Goal: Task Accomplishment & Management: Manage account settings

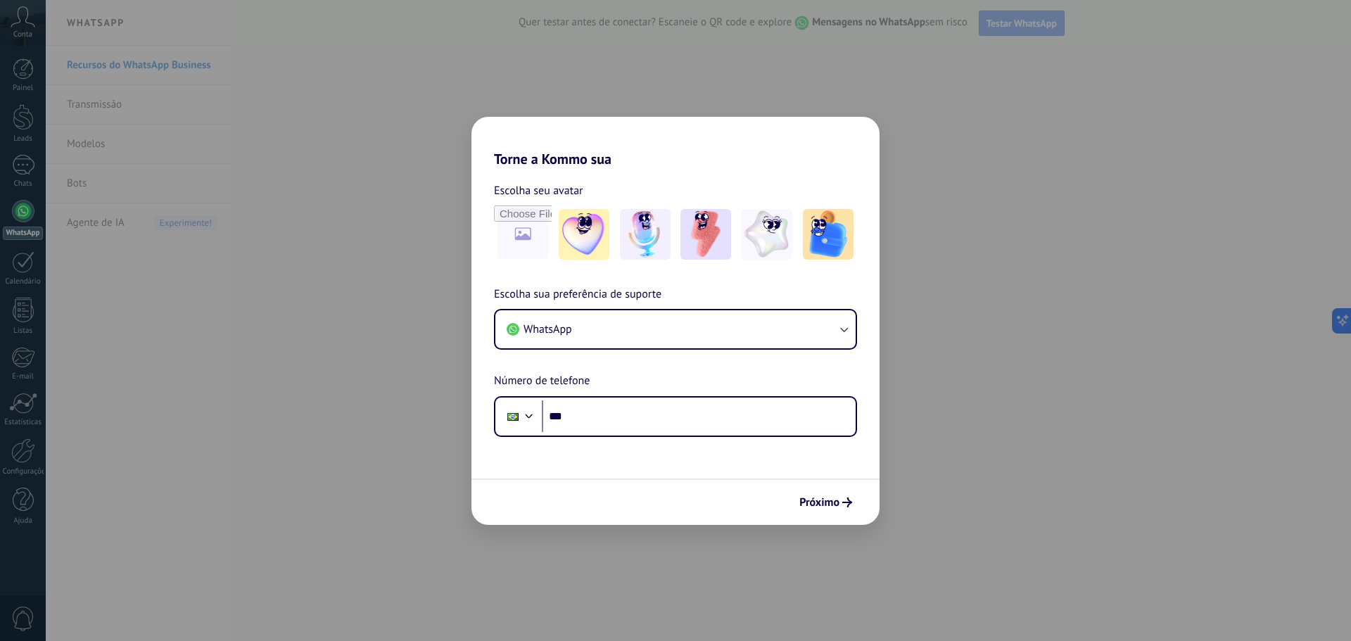
drag, startPoint x: 930, startPoint y: 186, endPoint x: 951, endPoint y: 215, distance: 35.3
click at [930, 186] on div "Torne a Kommo sua Escolha seu avatar Escolha sua preferência de suporte WhatsAp…" at bounding box center [675, 320] width 1351 height 641
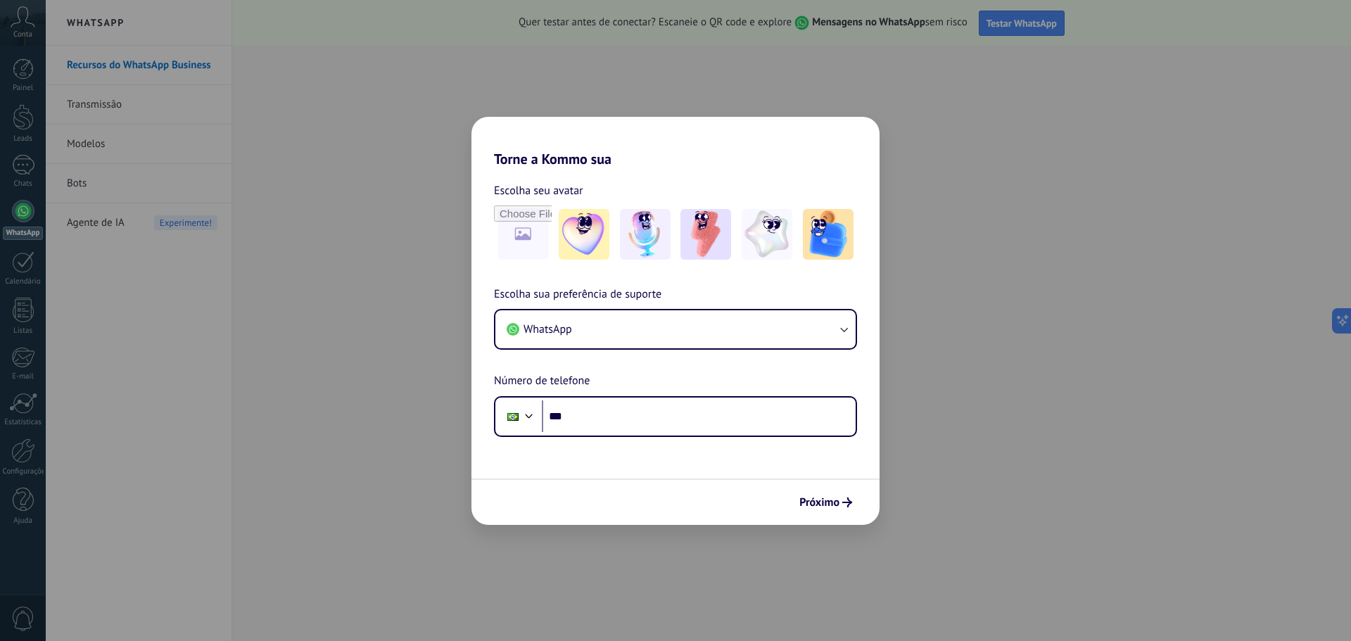
click at [308, 364] on div "Torne a Kommo sua Escolha seu avatar Escolha sua preferência de suporte WhatsAp…" at bounding box center [675, 320] width 1351 height 641
click at [30, 272] on div "Torne a Kommo sua Escolha seu avatar Escolha sua preferência de suporte WhatsAp…" at bounding box center [675, 320] width 1351 height 641
click at [24, 265] on div "Torne a Kommo sua Escolha seu avatar Escolha sua preferência de suporte WhatsAp…" at bounding box center [675, 320] width 1351 height 641
click at [22, 355] on div "Torne a Kommo sua Escolha seu avatar Escolha sua preferência de suporte WhatsAp…" at bounding box center [675, 320] width 1351 height 641
click at [32, 480] on div "Torne a Kommo sua Escolha seu avatar Escolha sua preferência de suporte WhatsAp…" at bounding box center [675, 320] width 1351 height 641
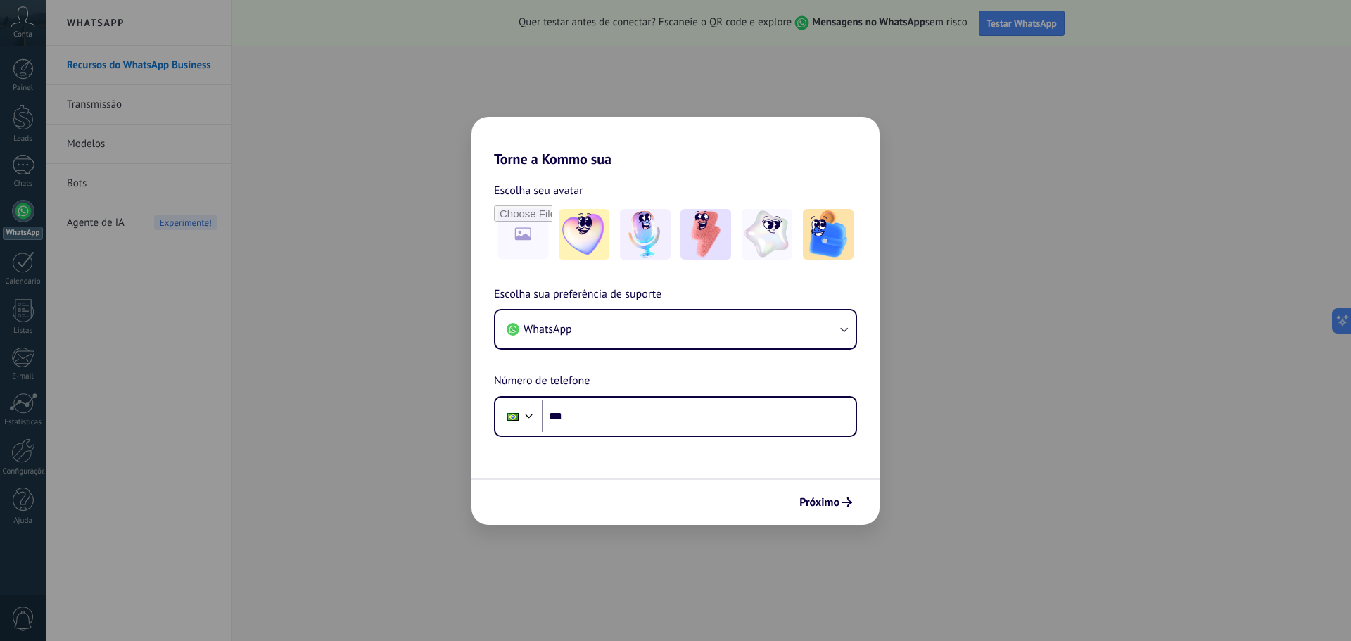
click at [32, 570] on div "Torne a Kommo sua Escolha seu avatar Escolha sua preferência de suporte WhatsAp…" at bounding box center [675, 320] width 1351 height 641
click at [846, 510] on button "Próximo" at bounding box center [825, 503] width 65 height 24
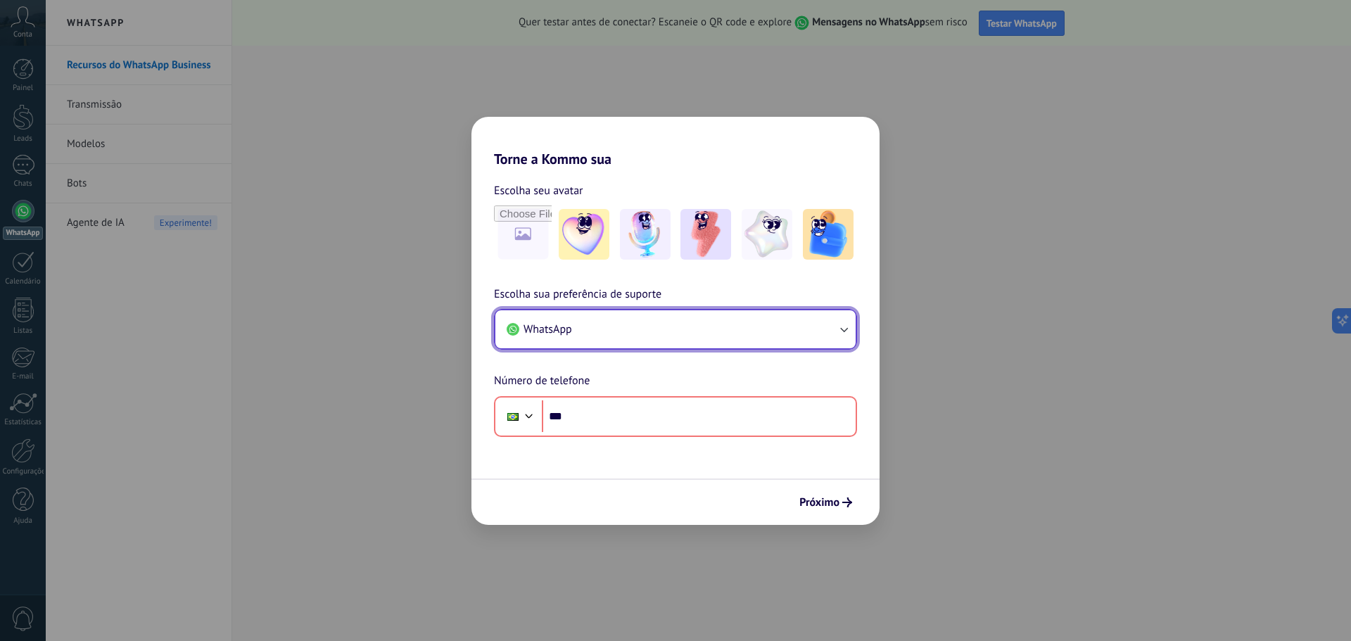
click at [600, 326] on button "WhatsApp" at bounding box center [675, 329] width 360 height 38
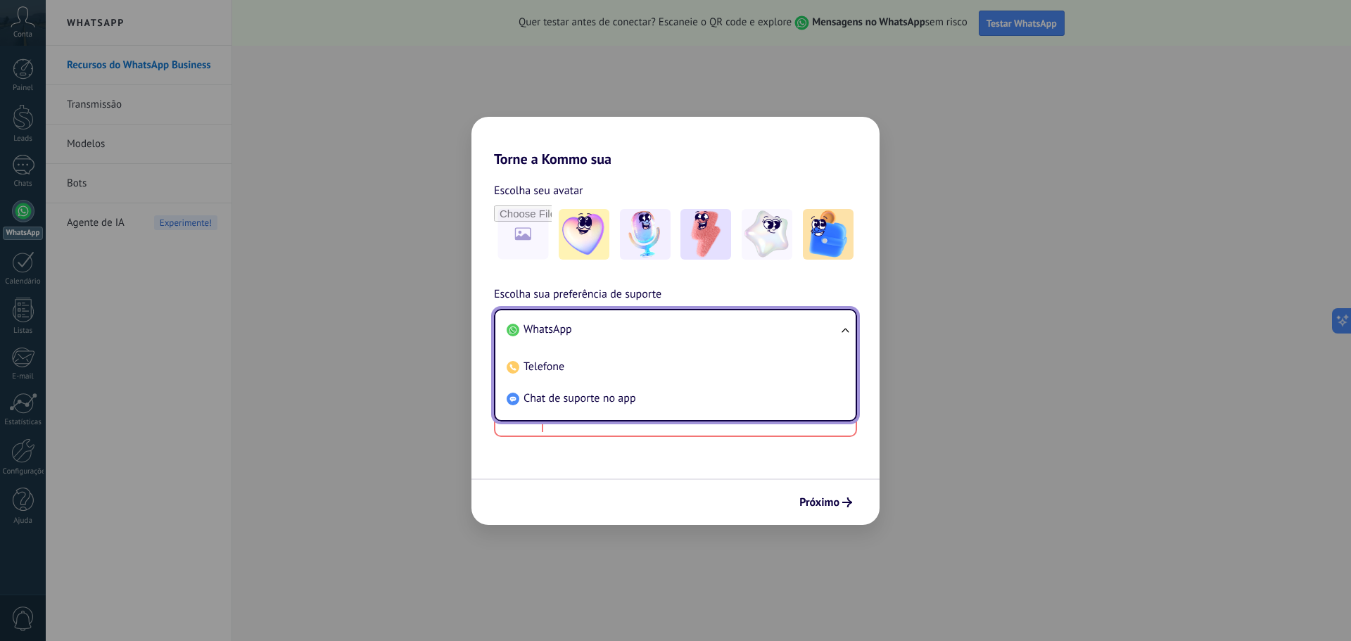
click at [600, 327] on li "WhatsApp" at bounding box center [672, 330] width 343 height 32
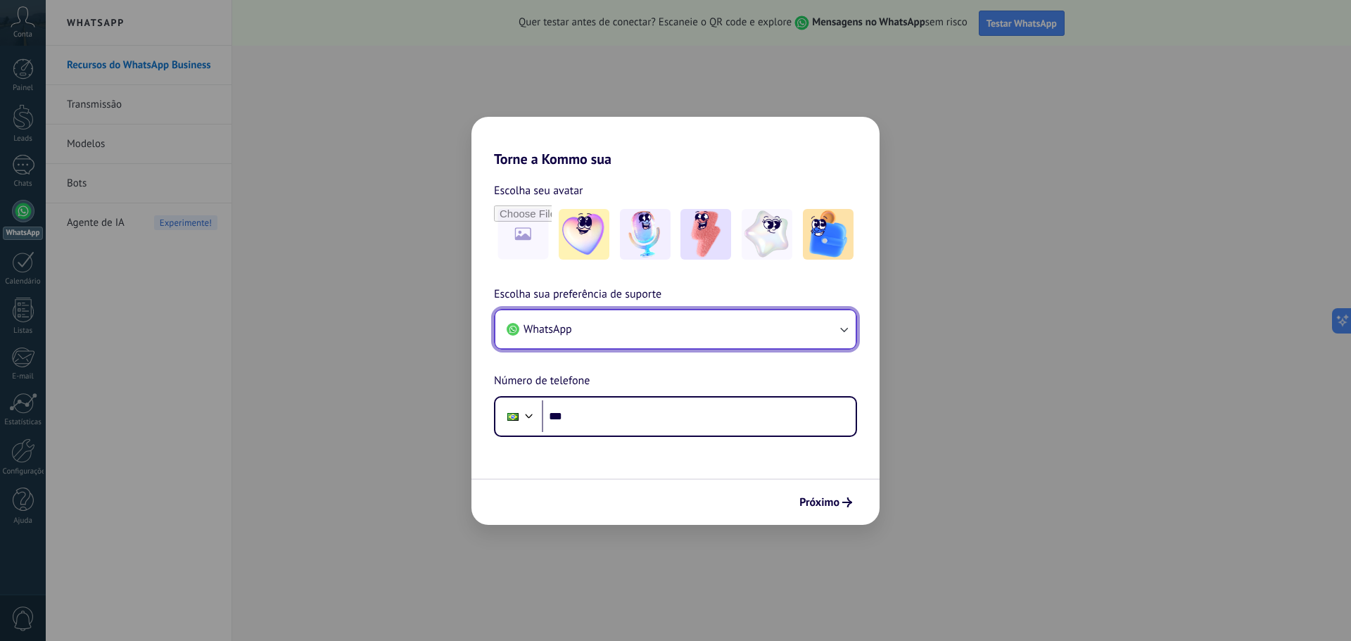
click at [600, 327] on button "WhatsApp" at bounding box center [675, 329] width 360 height 38
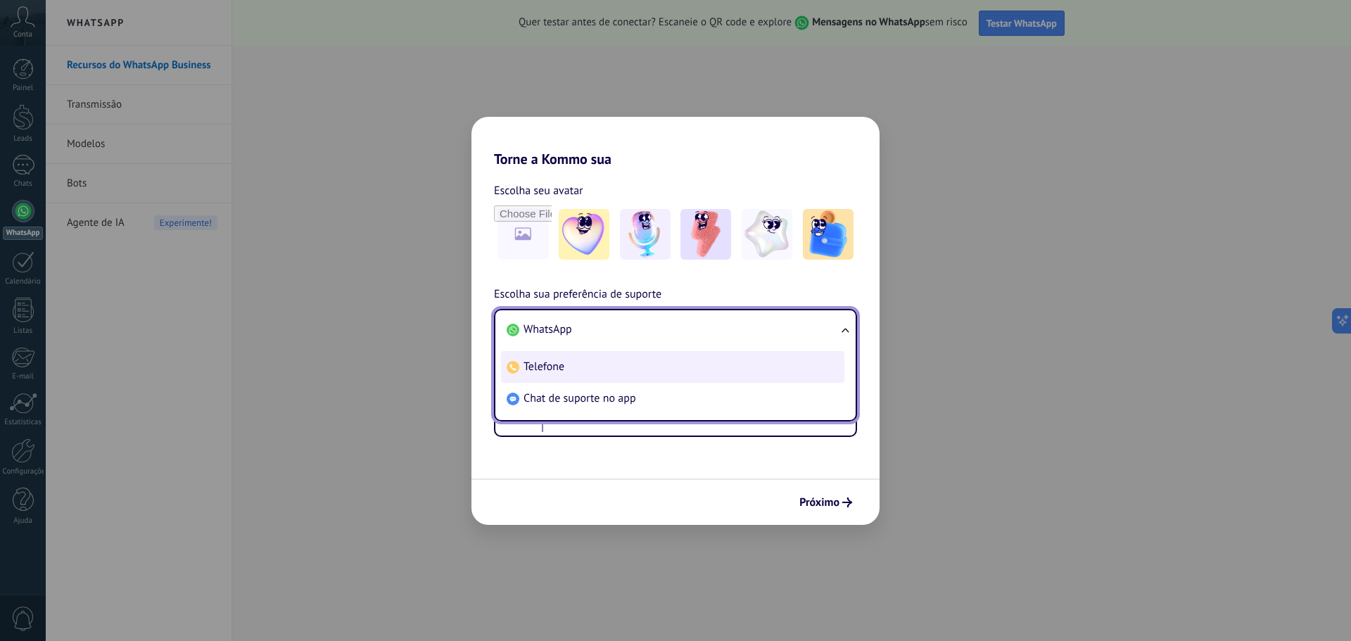
click at [578, 366] on li "Telefone" at bounding box center [672, 367] width 343 height 32
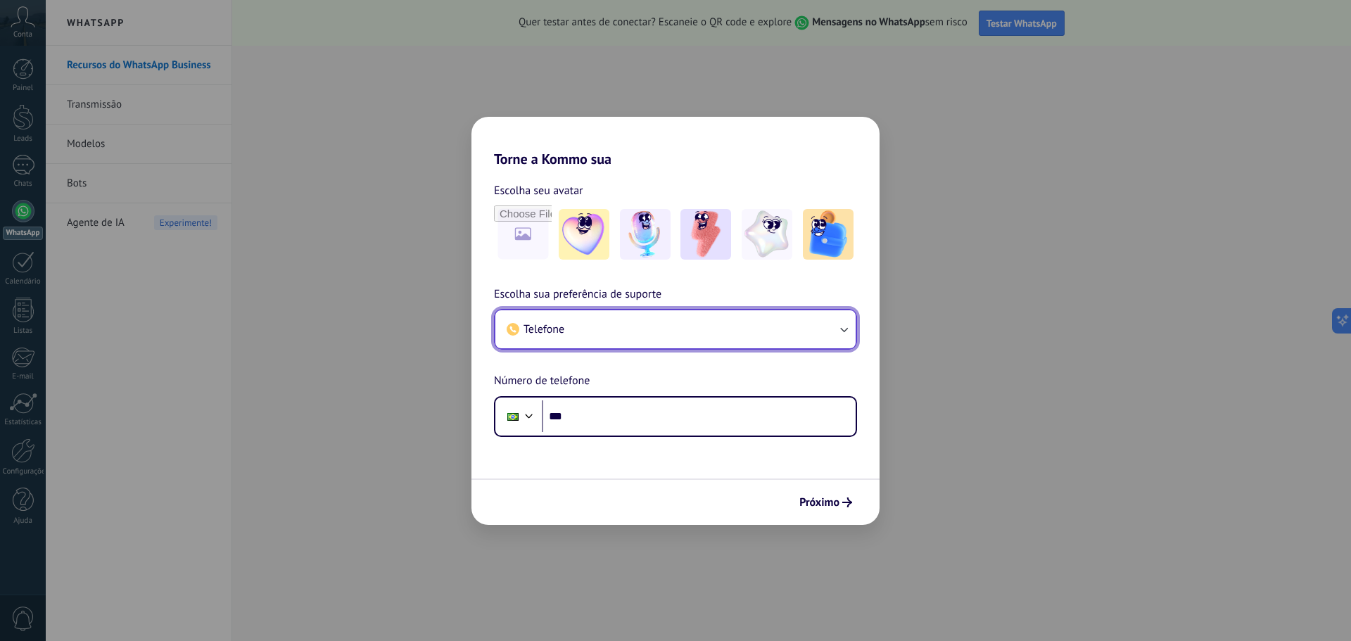
click at [581, 324] on button "Telefone" at bounding box center [675, 329] width 360 height 38
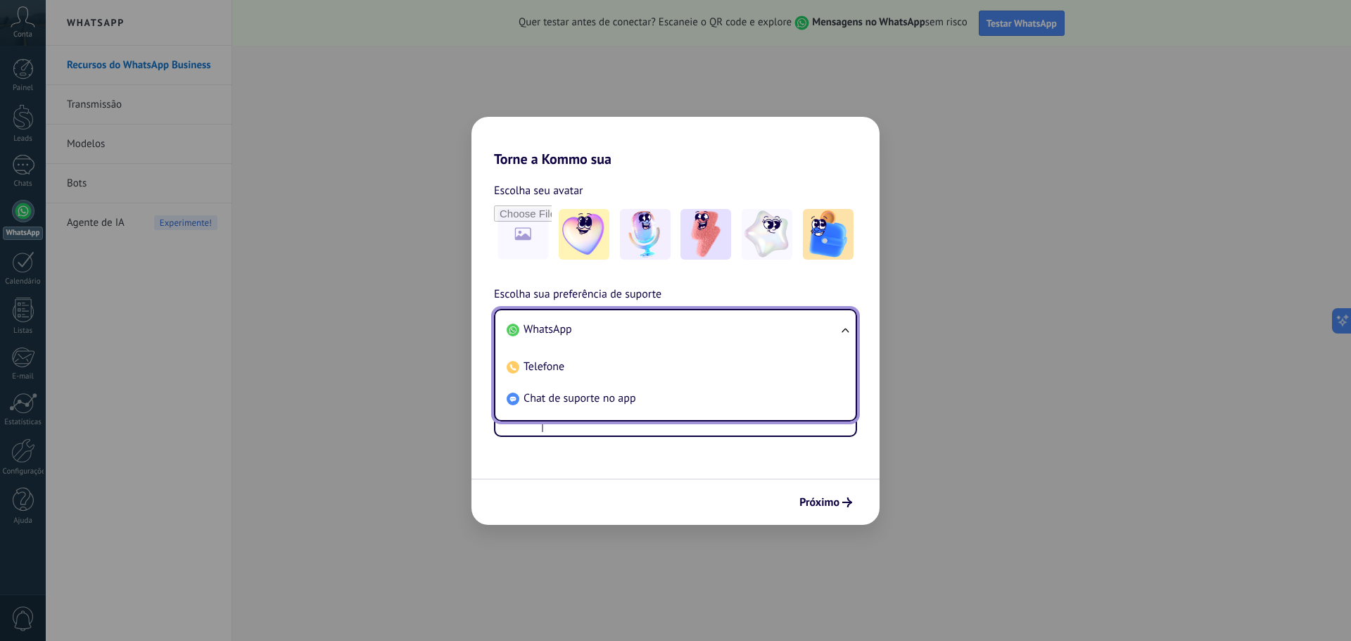
click at [554, 333] on span "WhatsApp" at bounding box center [548, 329] width 49 height 14
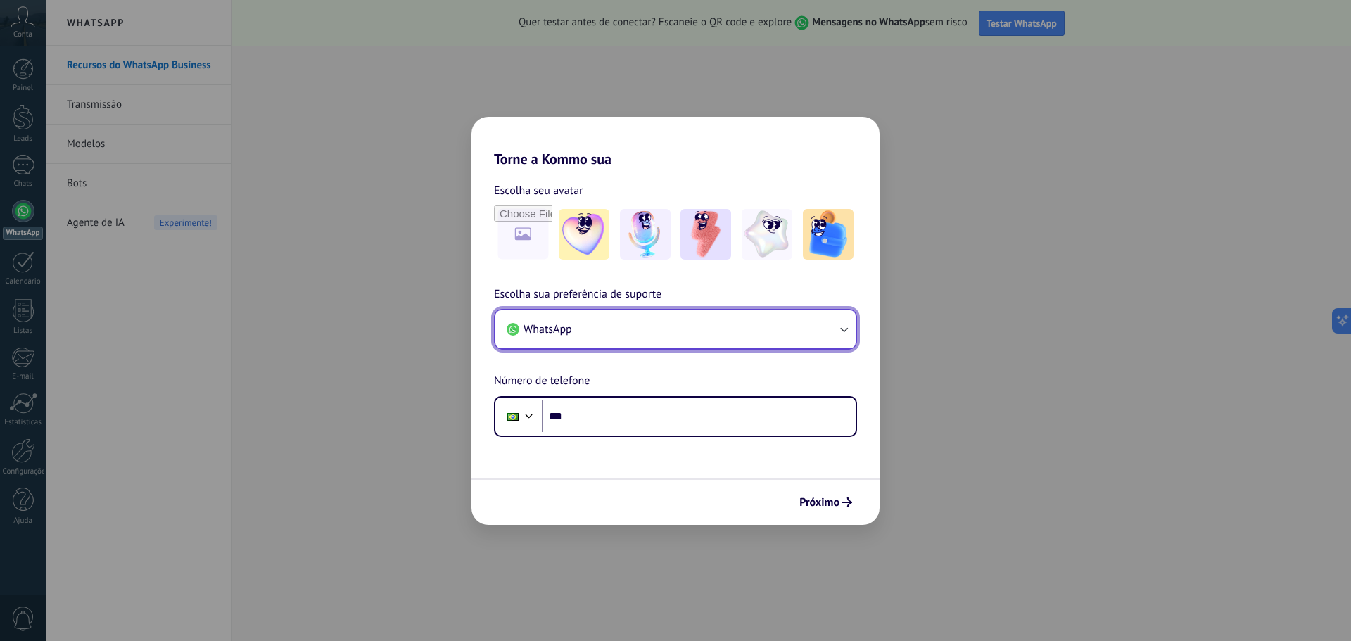
click at [623, 338] on button "WhatsApp" at bounding box center [675, 329] width 360 height 38
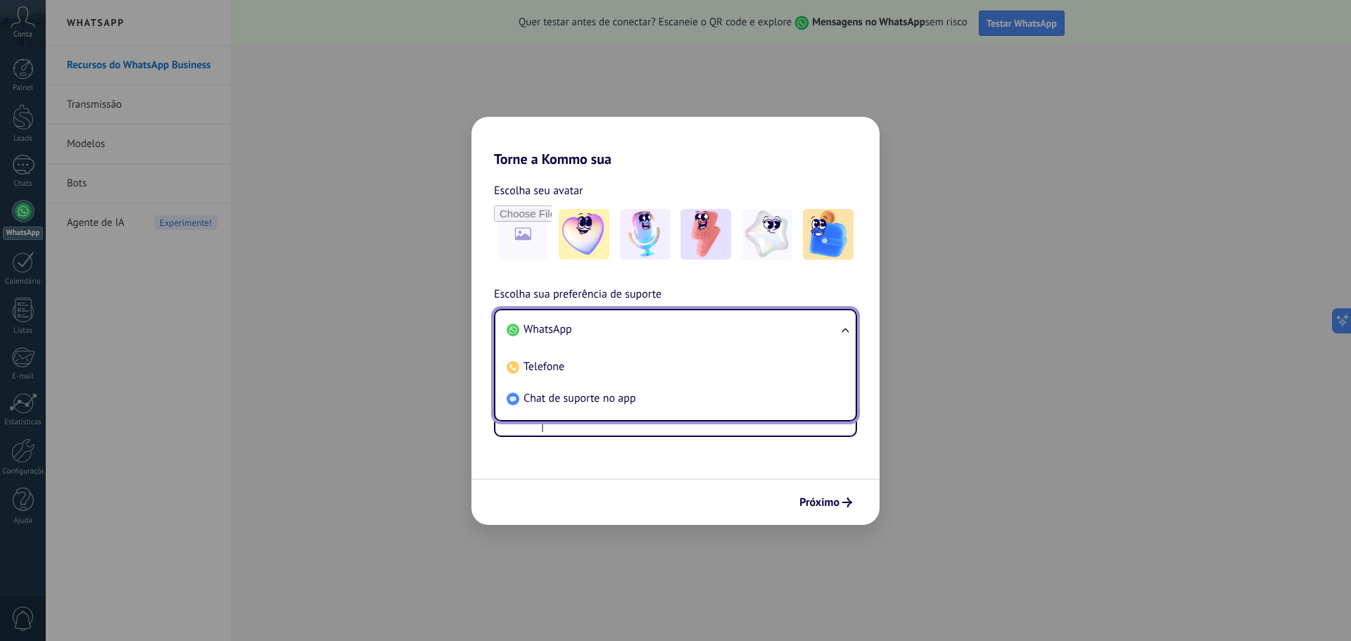
click at [621, 336] on li "WhatsApp" at bounding box center [672, 330] width 343 height 32
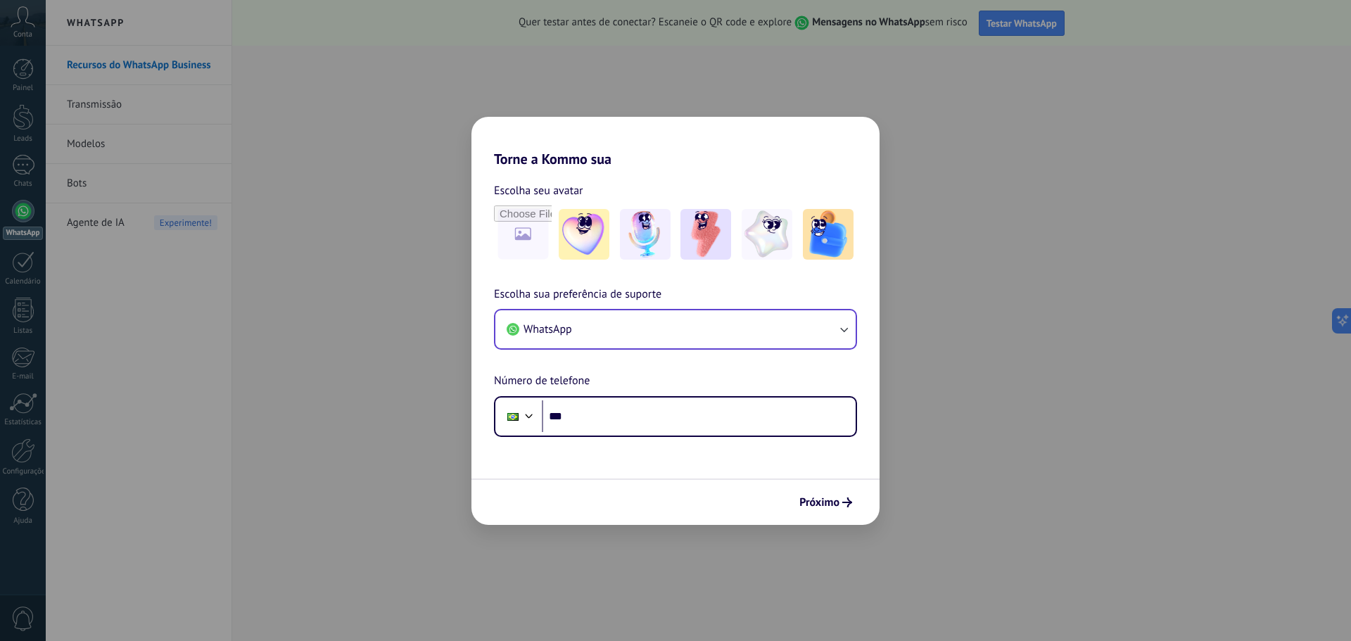
click at [1009, 365] on div "Torne a Kommo sua Escolha seu avatar Escolha sua preferência de suporte WhatsAp…" at bounding box center [675, 320] width 1351 height 641
click at [1008, 82] on div "Torne a Kommo sua Escolha seu avatar Escolha sua preferência de suporte WhatsAp…" at bounding box center [675, 320] width 1351 height 641
click at [986, 225] on div "Torne a Kommo sua Escolha seu avatar Escolha sua preferência de suporte WhatsAp…" at bounding box center [675, 320] width 1351 height 641
click at [575, 153] on h2 "Torne a Kommo sua" at bounding box center [676, 142] width 408 height 51
click at [830, 505] on span "Próximo" at bounding box center [819, 503] width 40 height 10
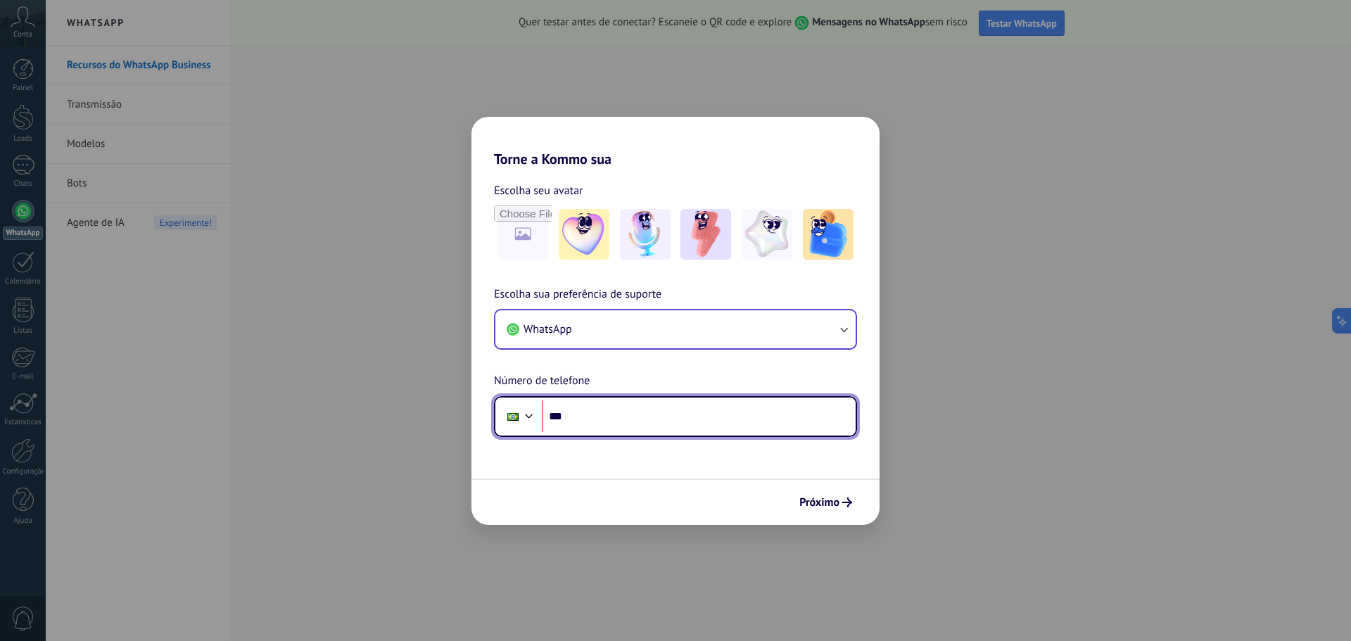
click at [705, 413] on input "***" at bounding box center [699, 416] width 314 height 32
type input "**********"
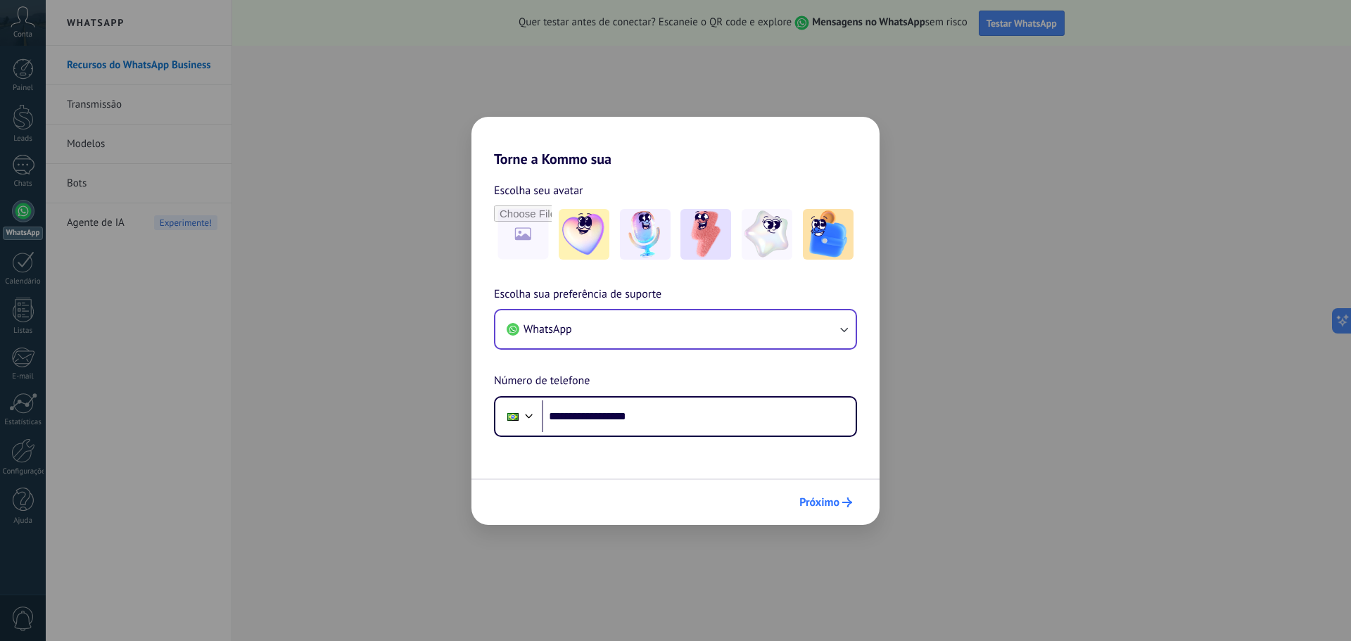
click at [830, 505] on span "Próximo" at bounding box center [819, 503] width 40 height 10
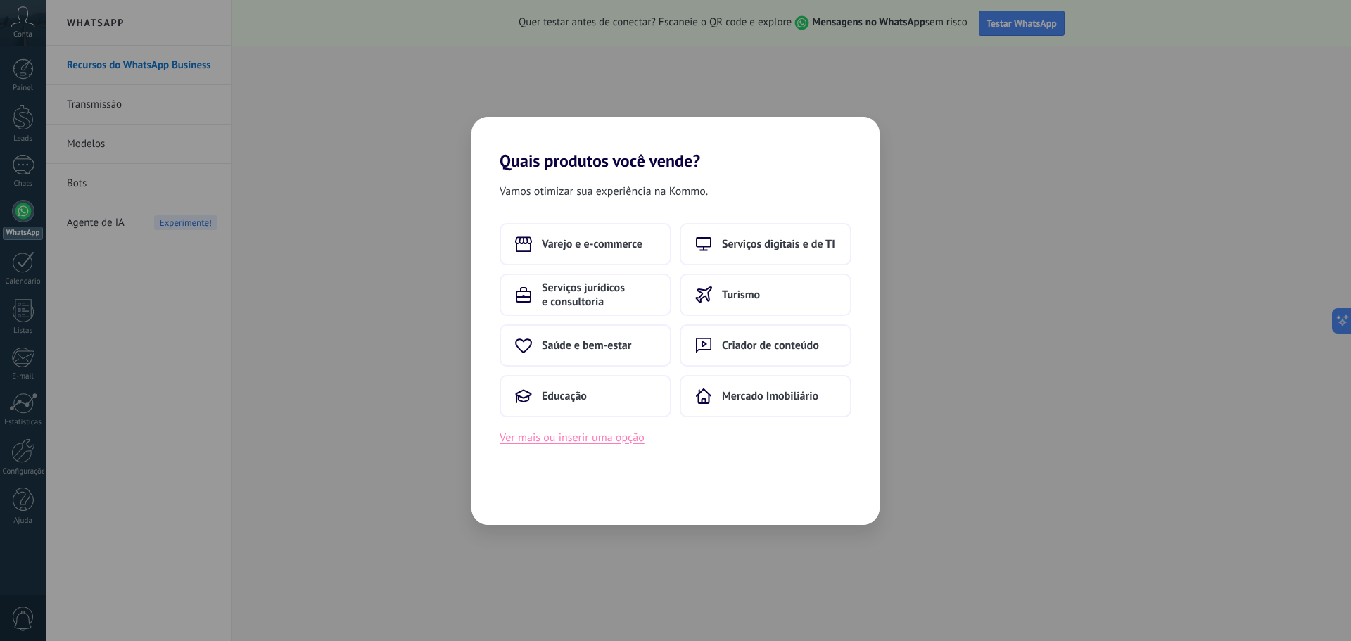
click at [582, 441] on button "Ver mais ou inserir uma opção" at bounding box center [572, 438] width 145 height 18
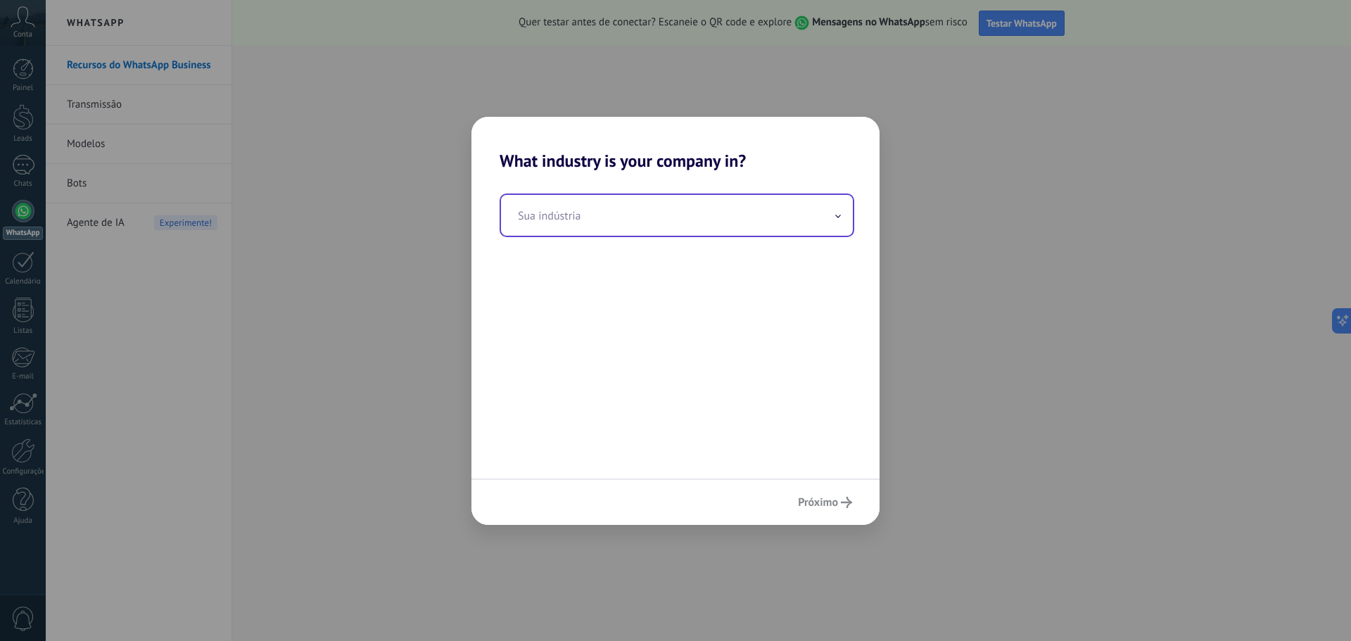
click at [715, 225] on input "text" at bounding box center [677, 215] width 352 height 41
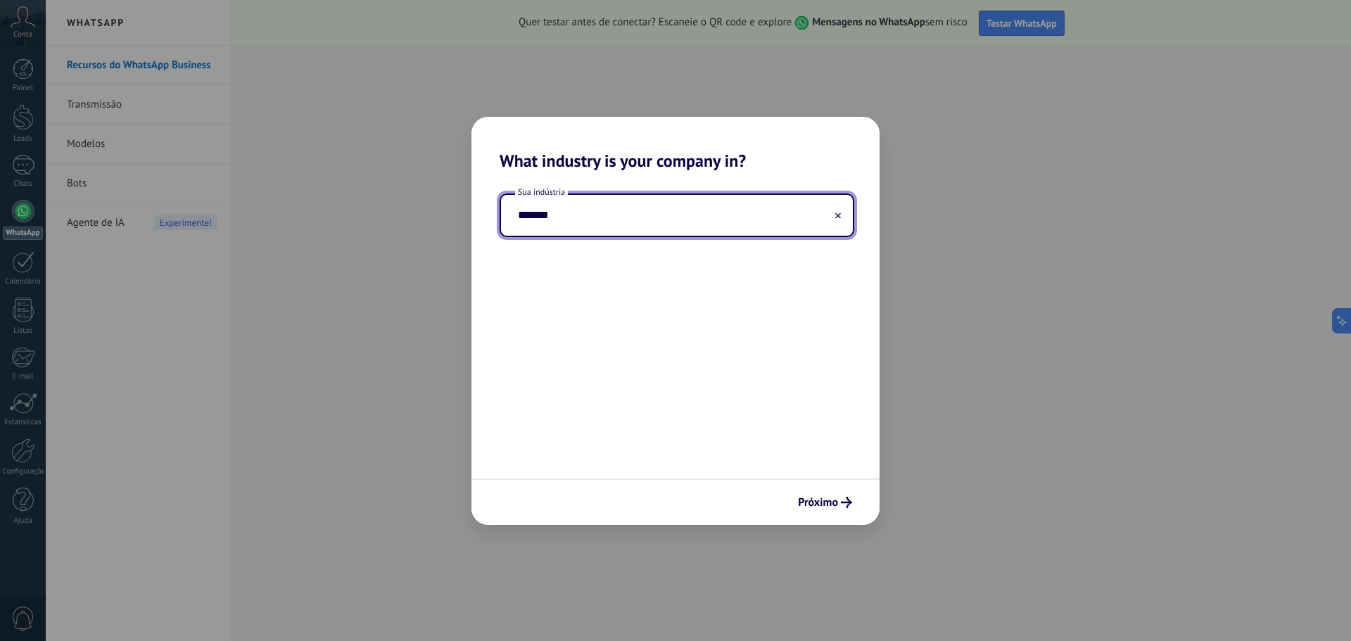
type input "********"
type input "**********"
click at [845, 498] on icon "submit" at bounding box center [846, 502] width 11 height 11
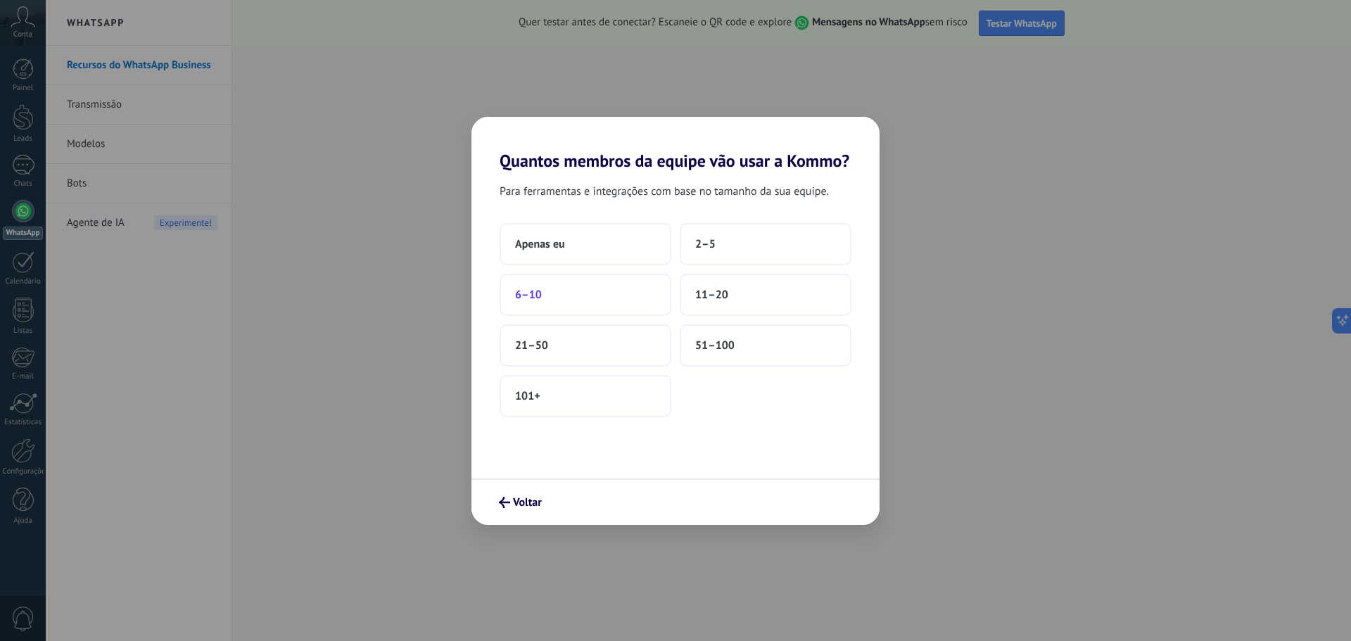
click at [524, 302] on button "6–10" at bounding box center [586, 295] width 172 height 42
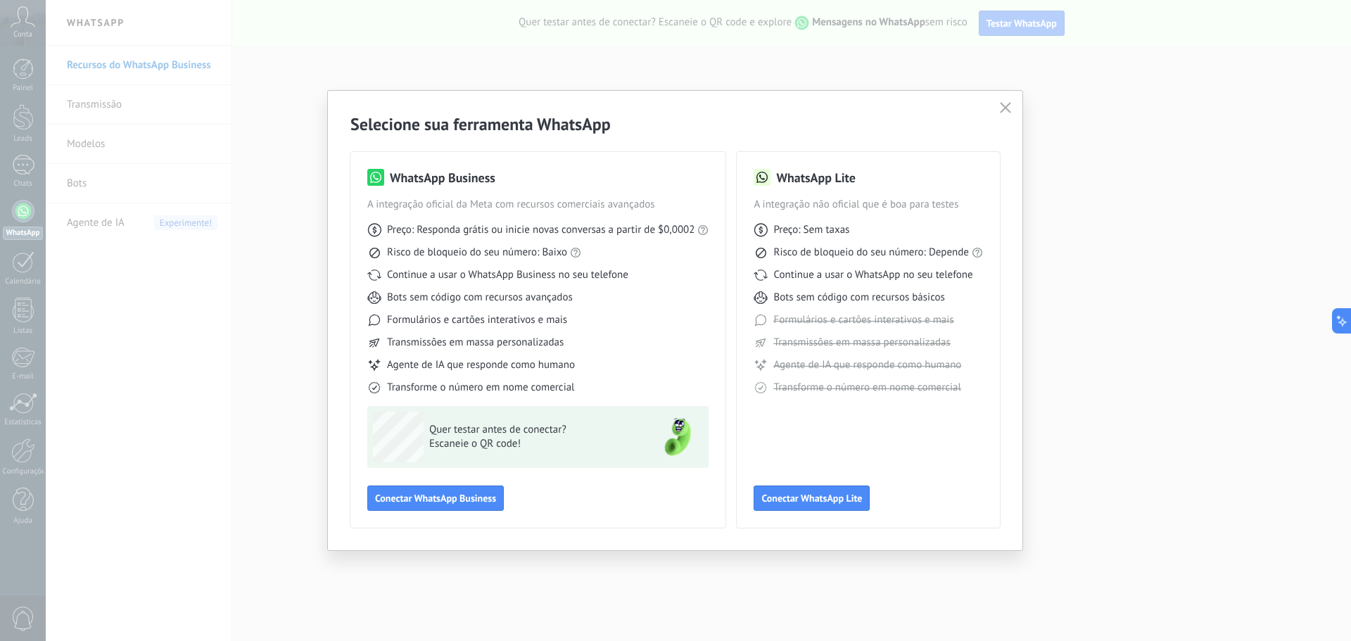
click at [838, 337] on span "Transmissões em massa personalizadas" at bounding box center [861, 343] width 177 height 14
click at [844, 367] on span "Agente de IA que responde como humano" at bounding box center [867, 365] width 188 height 14
click at [437, 358] on div "Preço: Responda grátis ou inicie novas conversas a partir de $0,0002 Risco de b…" at bounding box center [537, 303] width 341 height 183
click at [1005, 109] on icon "button" at bounding box center [1005, 107] width 11 height 11
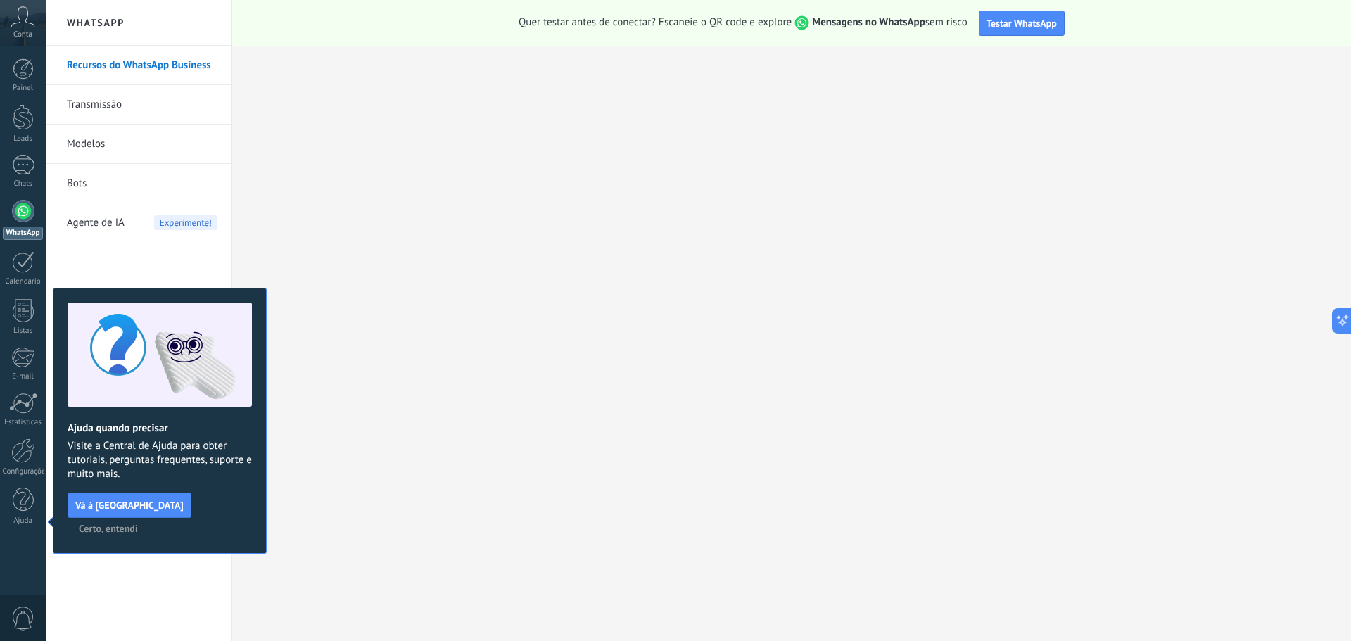
click at [144, 518] on button "Certo, entendi" at bounding box center [108, 528] width 72 height 21
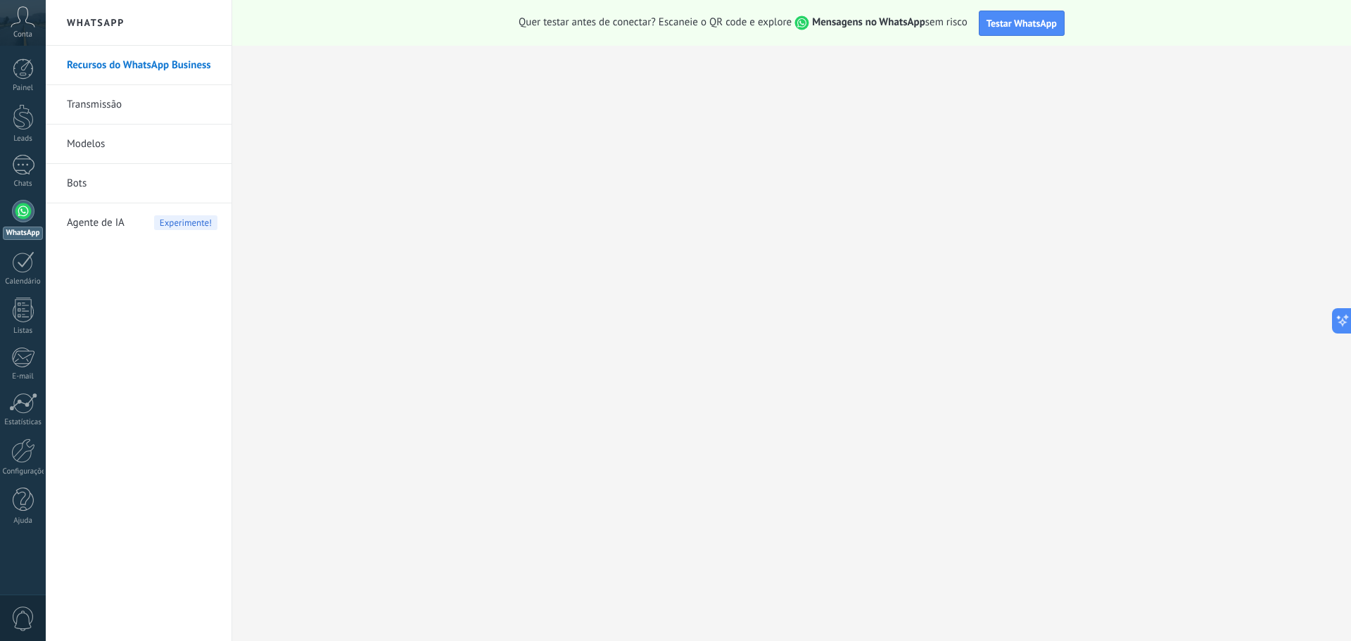
click at [23, 222] on link "WhatsApp" at bounding box center [23, 220] width 46 height 40
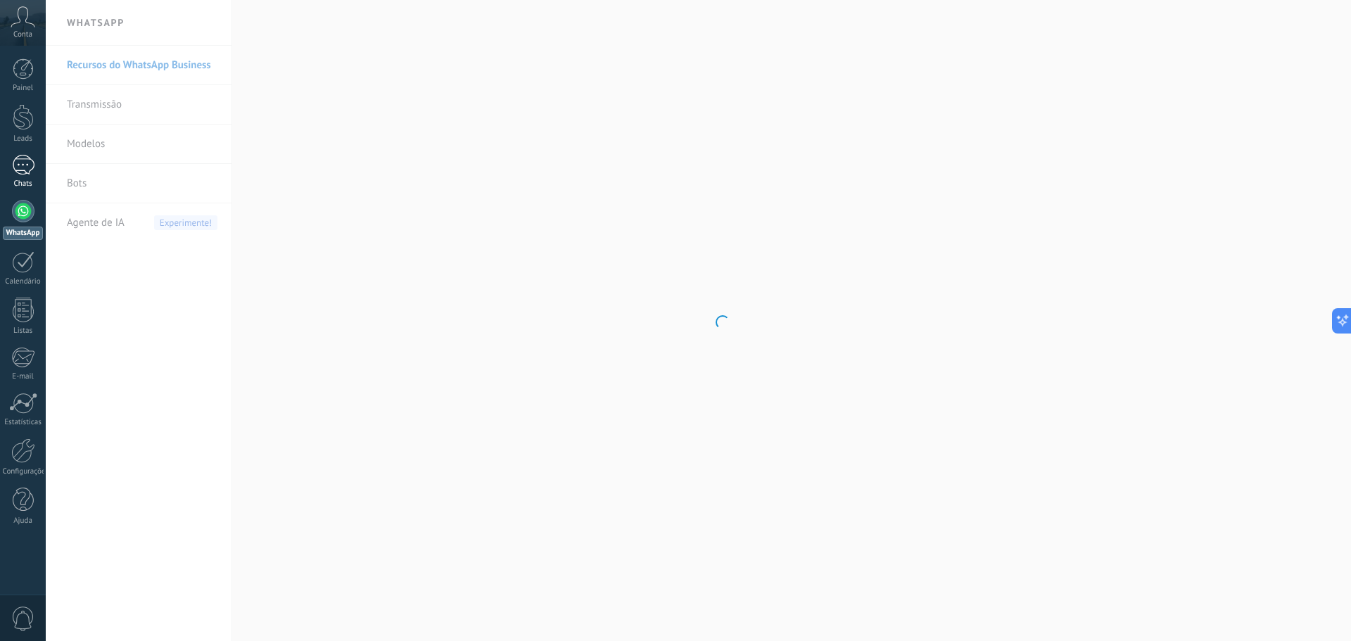
click at [23, 182] on div "Chats" at bounding box center [23, 183] width 41 height 9
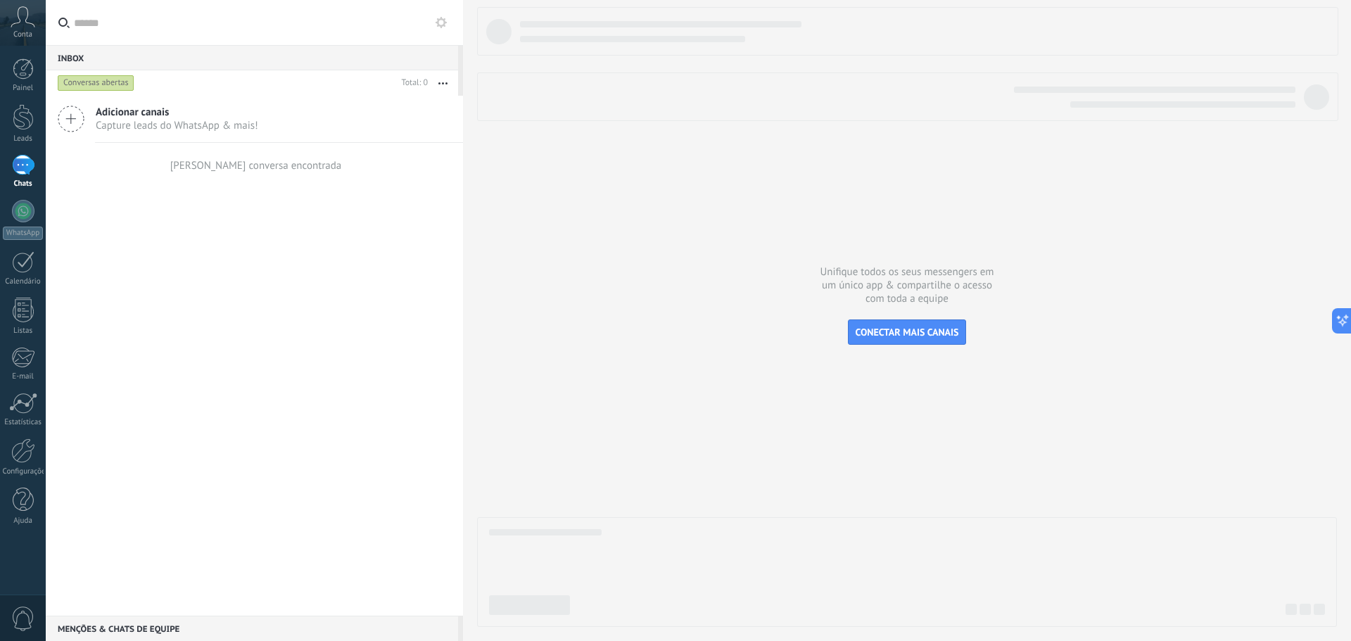
click at [463, 255] on div at bounding box center [463, 320] width 0 height 641
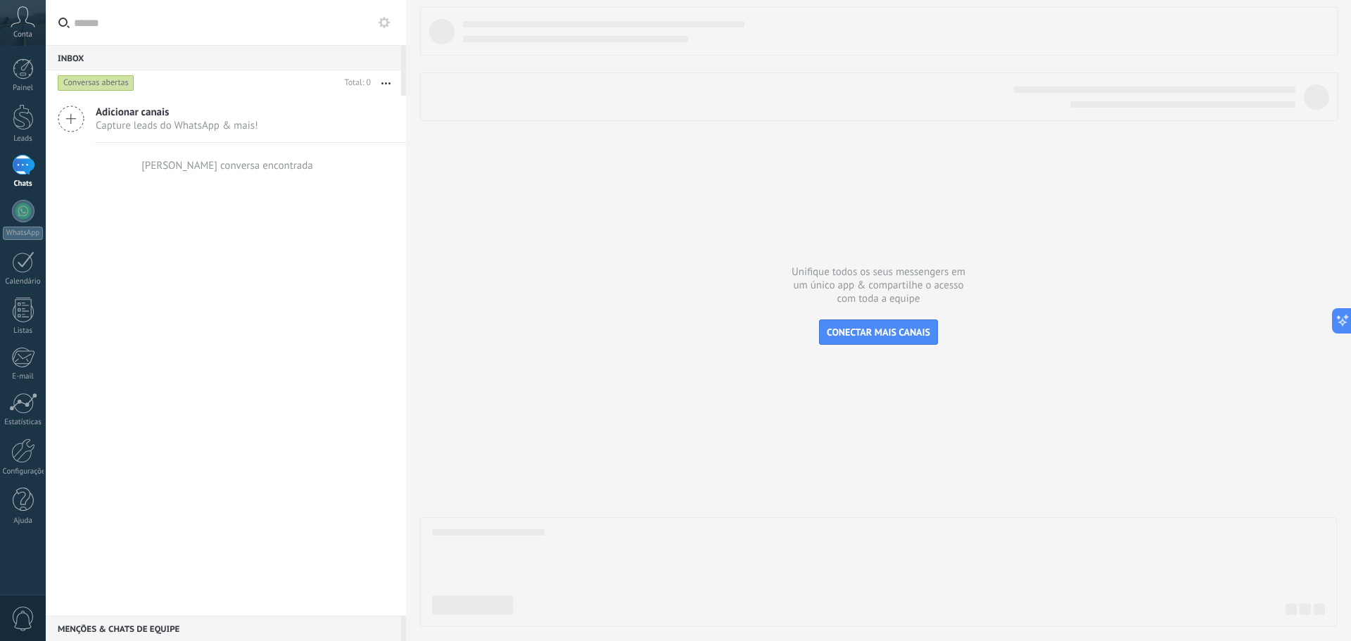
click at [406, 270] on div at bounding box center [406, 320] width 0 height 641
click at [432, 255] on div at bounding box center [432, 320] width 0 height 641
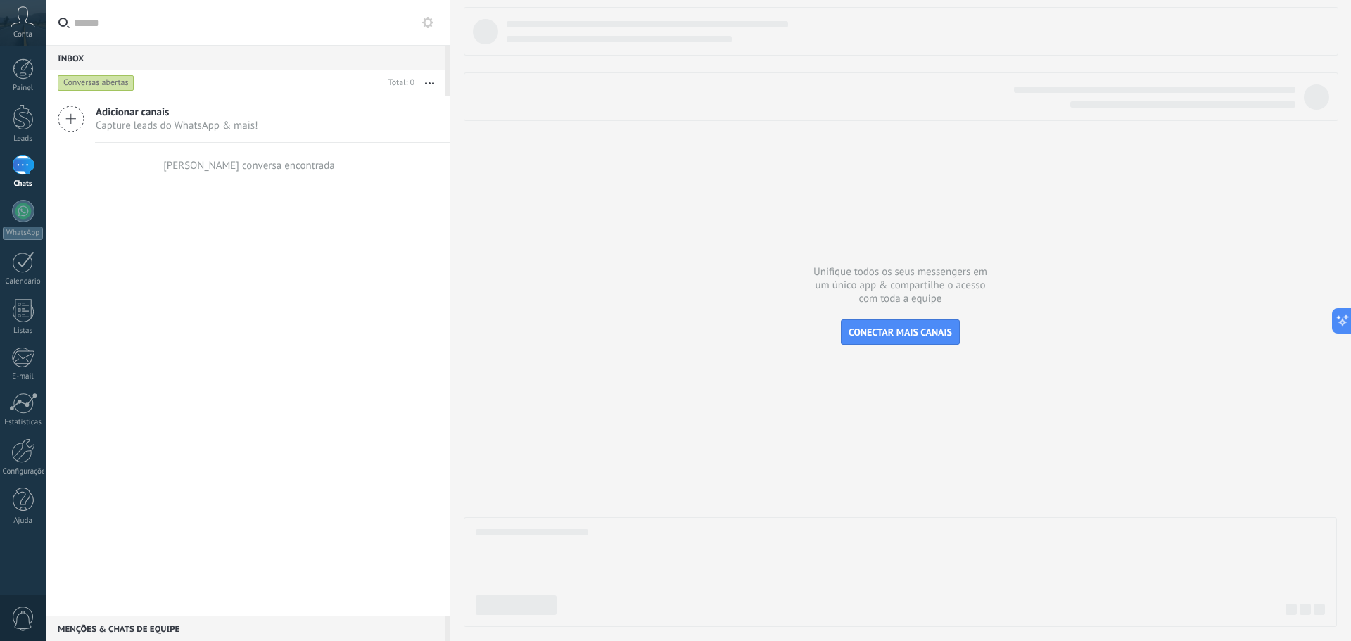
click at [450, 258] on div at bounding box center [450, 320] width 0 height 641
click at [478, 246] on div at bounding box center [478, 320] width 0 height 641
click at [443, 274] on div at bounding box center [443, 320] width 0 height 641
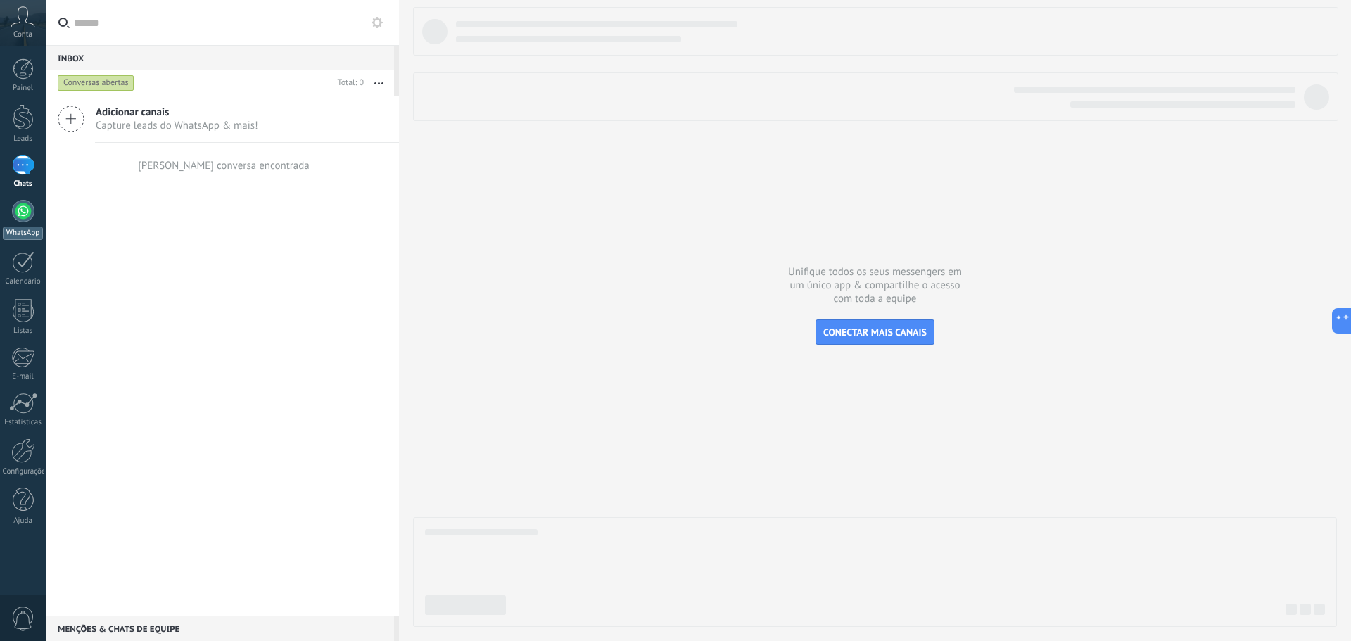
click at [25, 215] on div at bounding box center [23, 211] width 23 height 23
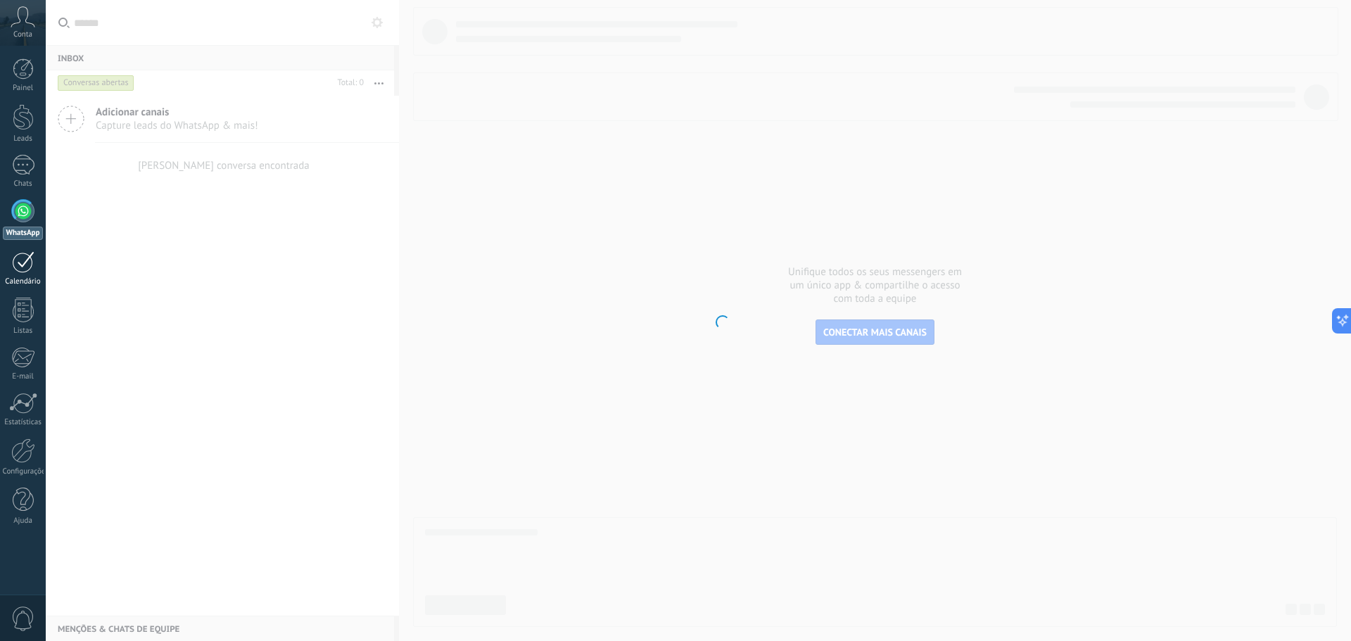
click at [13, 285] on div "Calendário" at bounding box center [23, 281] width 41 height 9
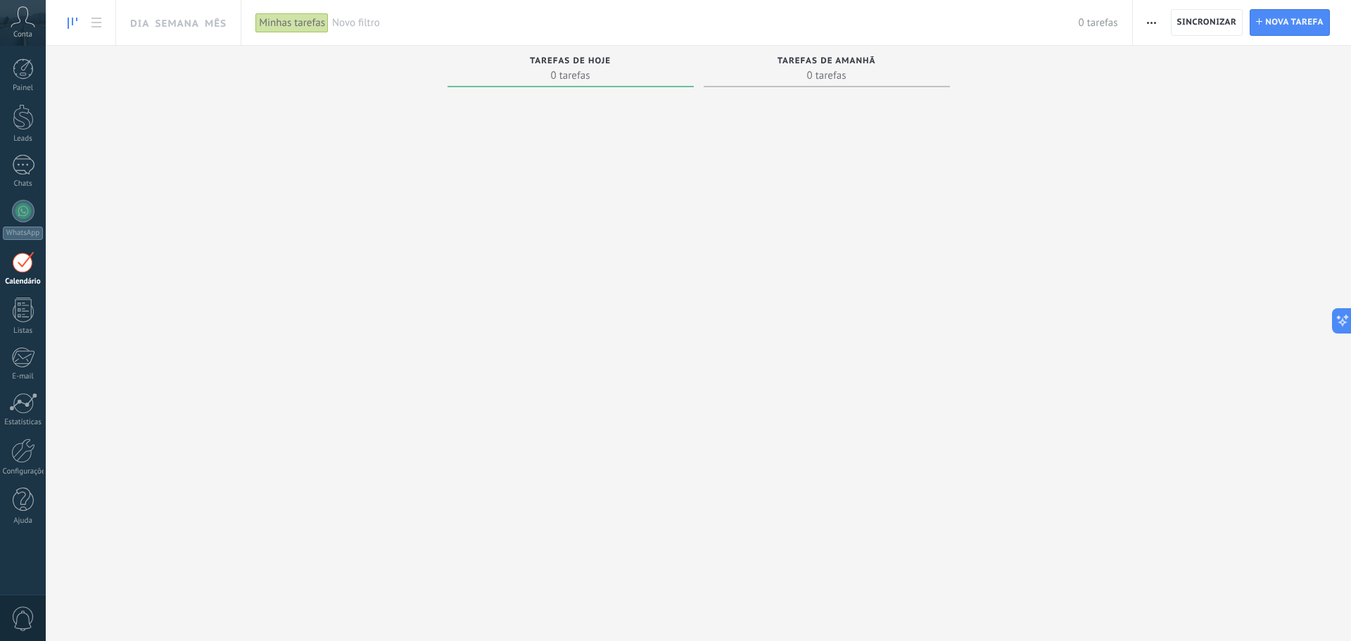
click at [25, 31] on span "Conta" at bounding box center [22, 34] width 19 height 9
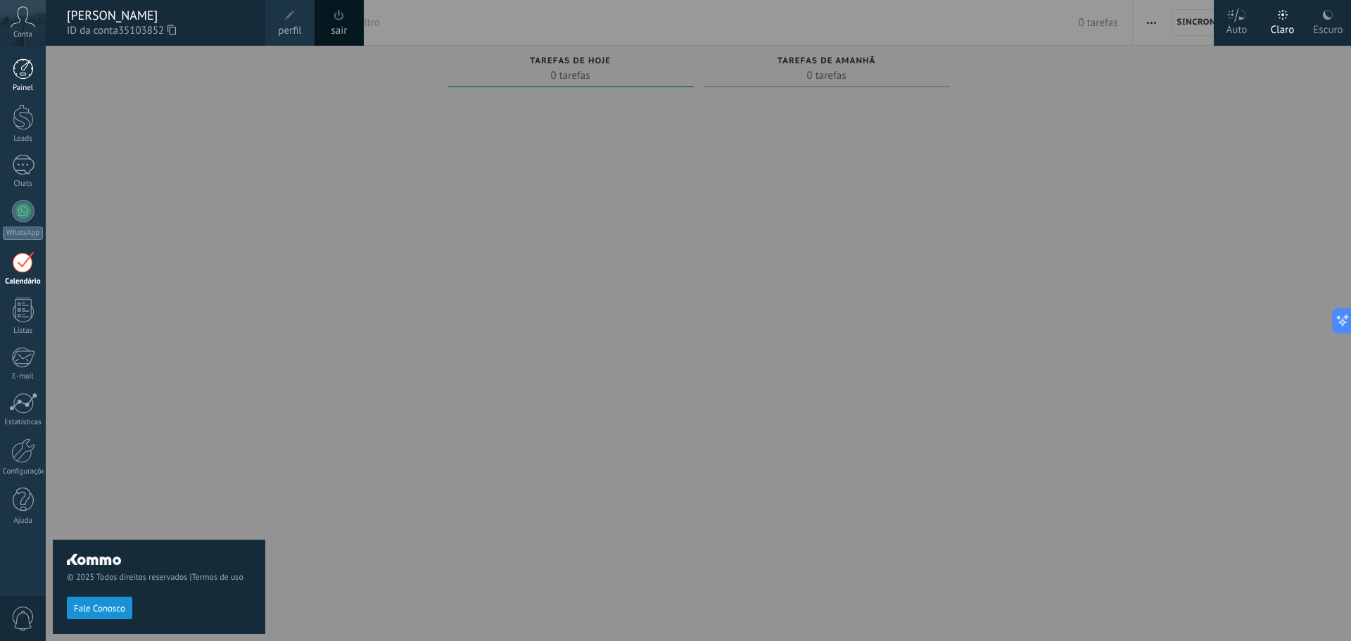
click at [19, 80] on link "Painel" at bounding box center [23, 75] width 46 height 34
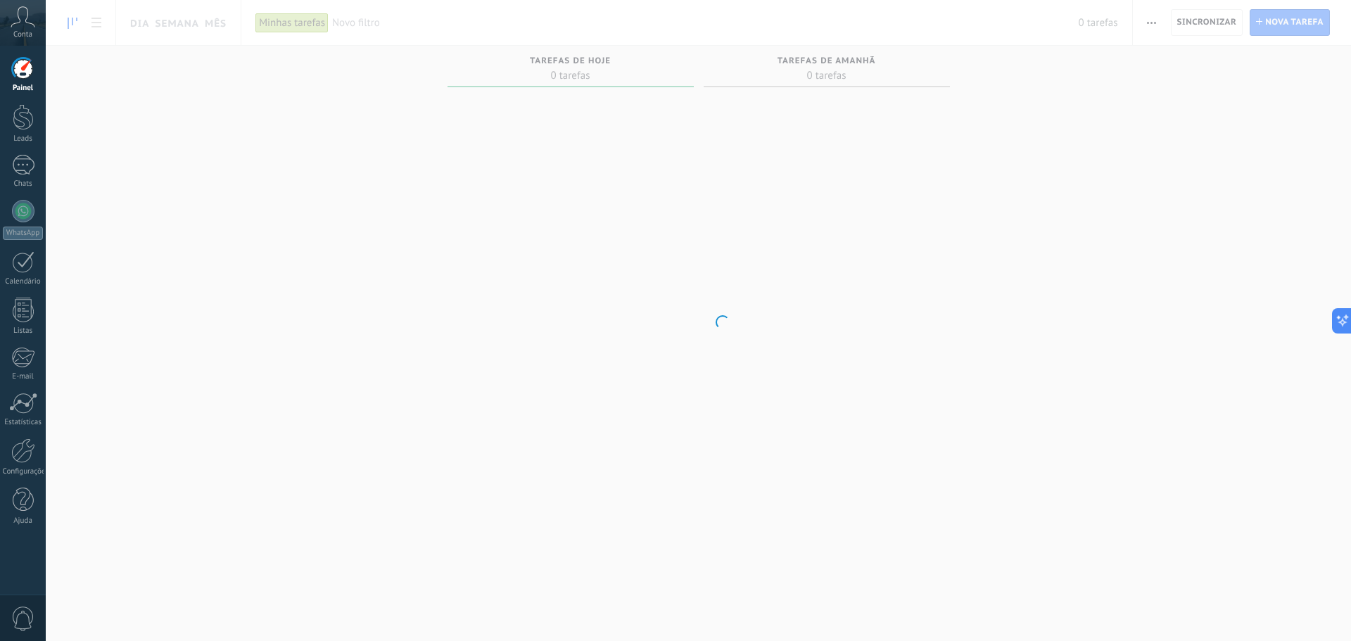
click at [19, 80] on link "Painel" at bounding box center [23, 75] width 46 height 34
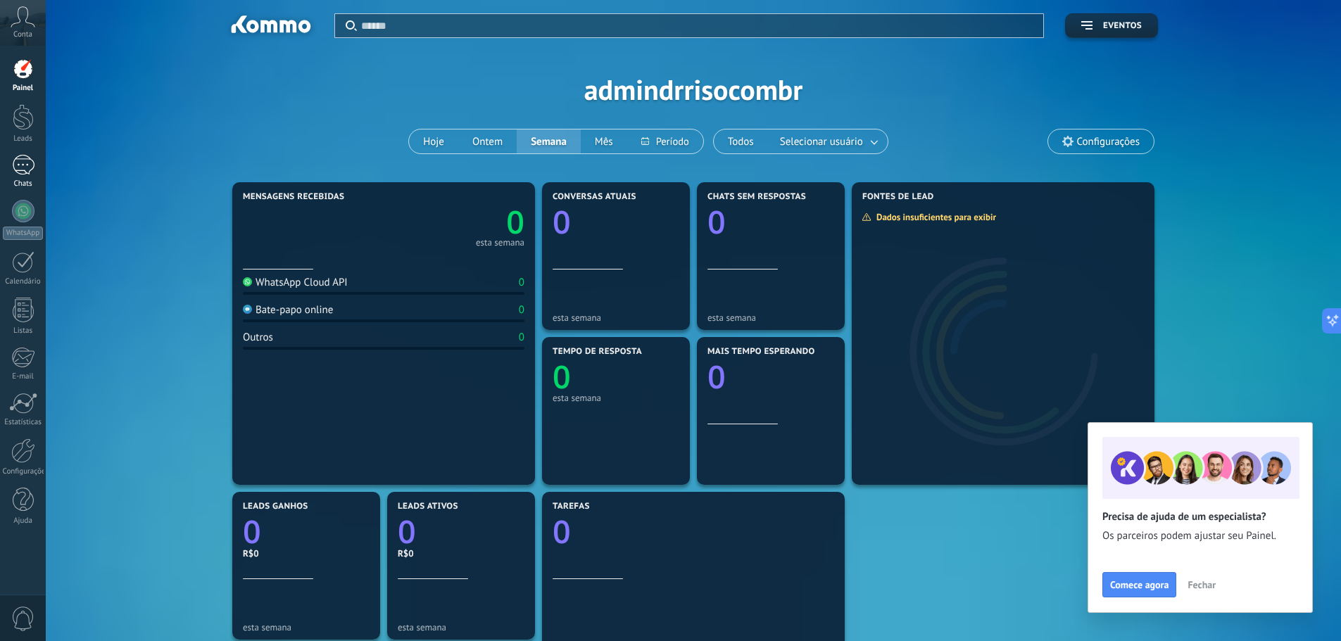
click at [25, 178] on link "Chats" at bounding box center [23, 172] width 46 height 34
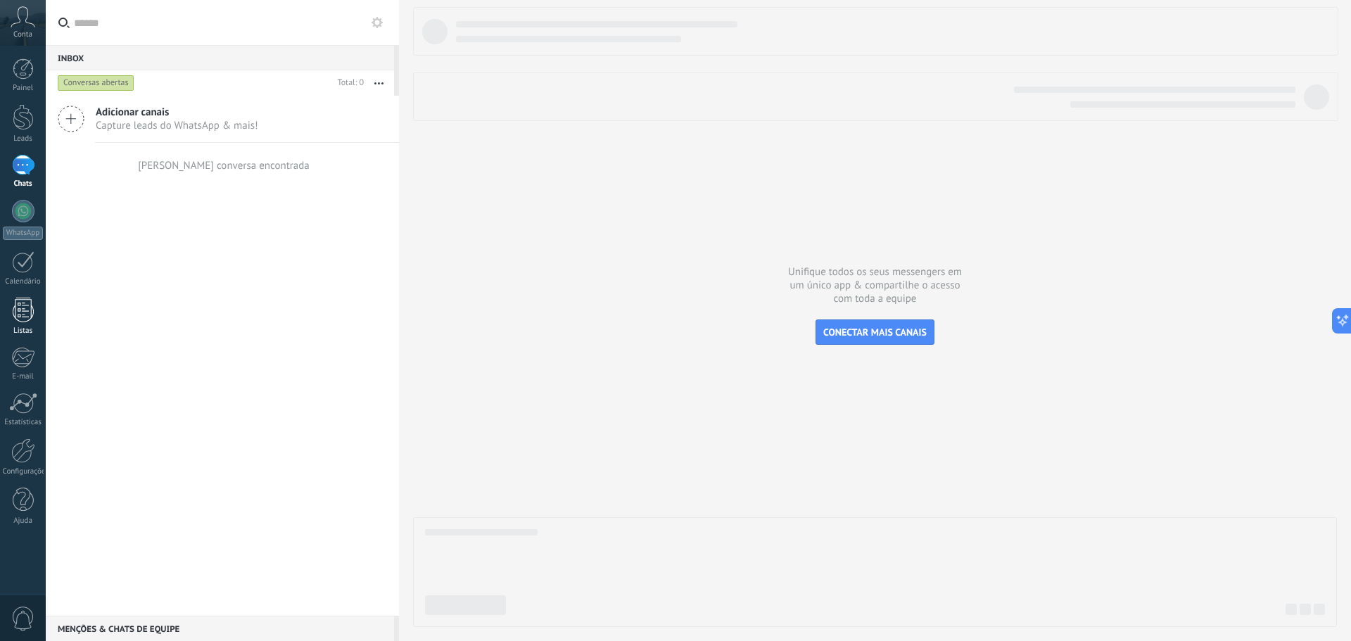
click at [32, 316] on div at bounding box center [23, 310] width 21 height 25
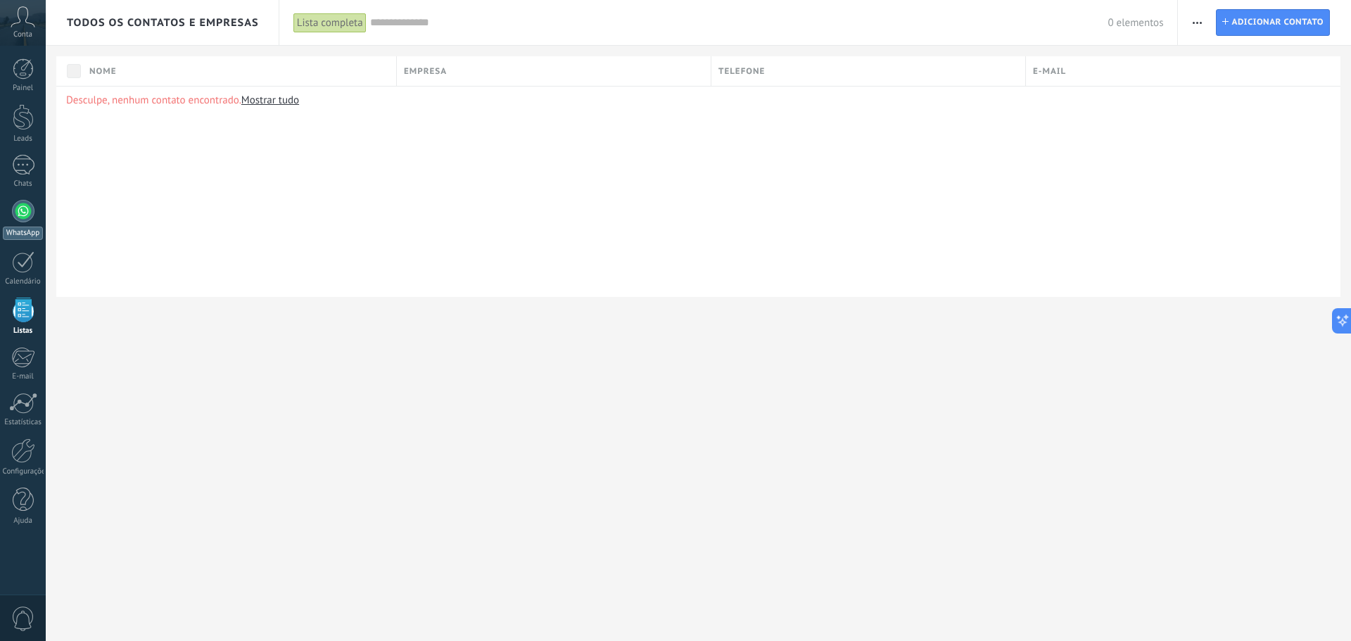
click at [24, 211] on div at bounding box center [23, 211] width 23 height 23
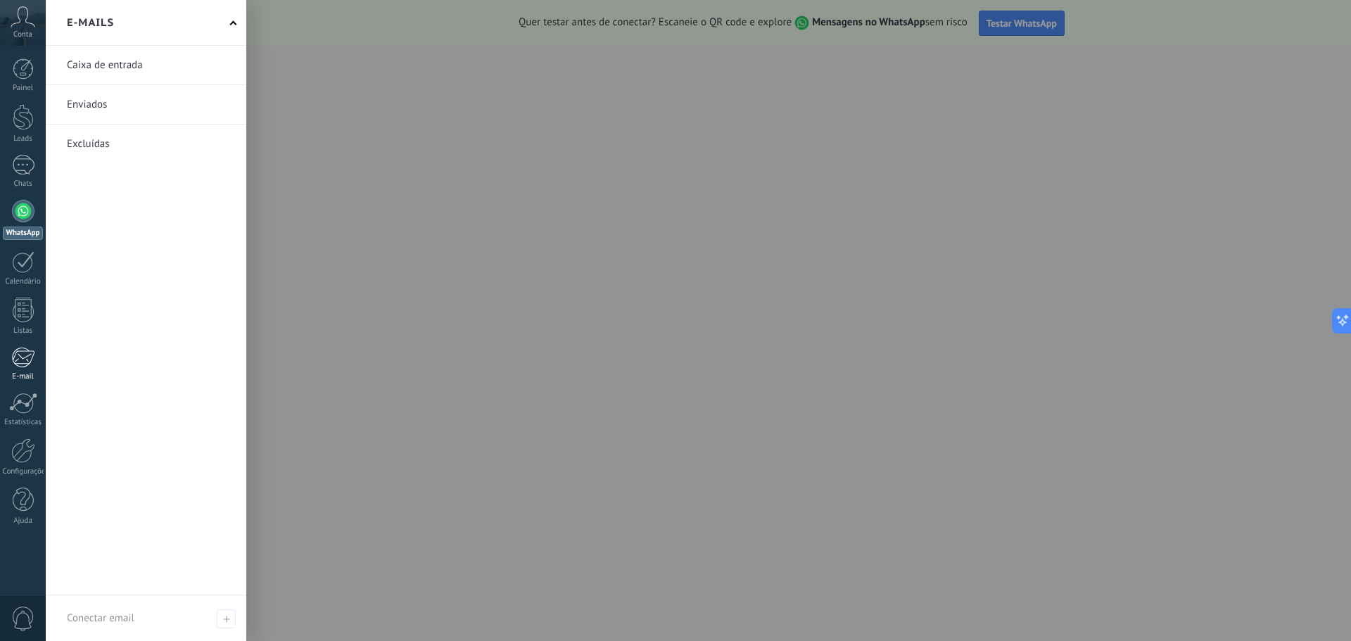
click at [20, 359] on div at bounding box center [22, 357] width 23 height 21
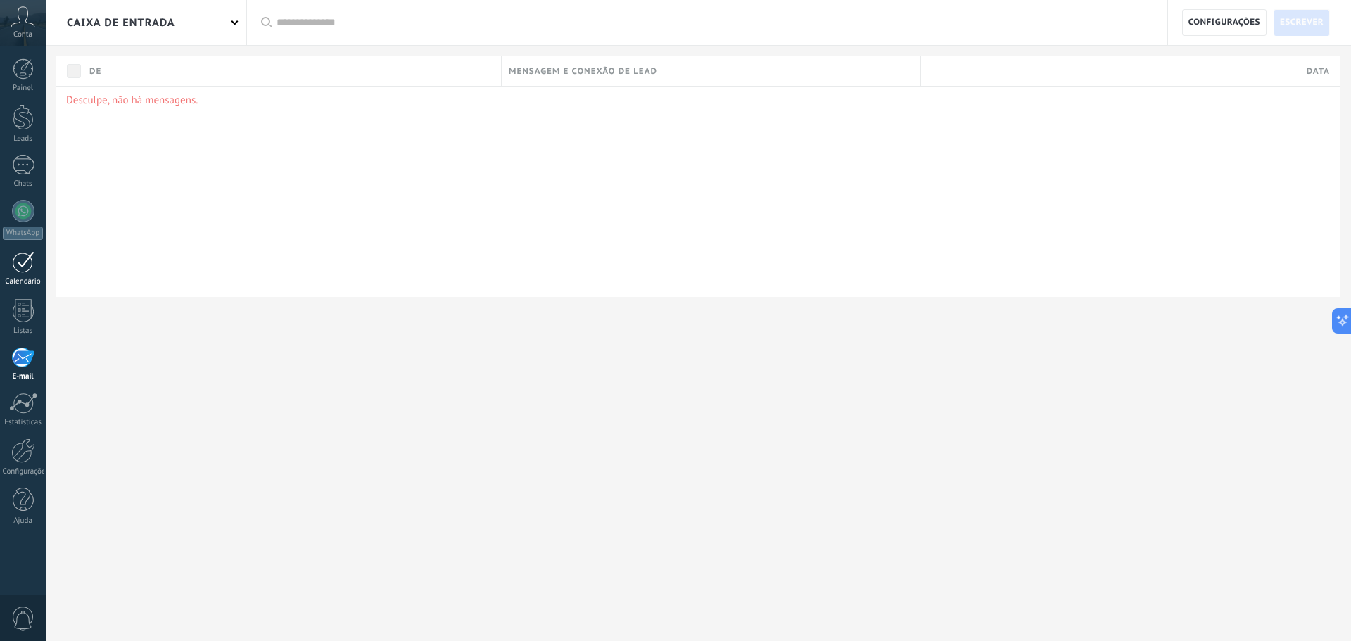
click at [27, 272] on div at bounding box center [23, 262] width 23 height 22
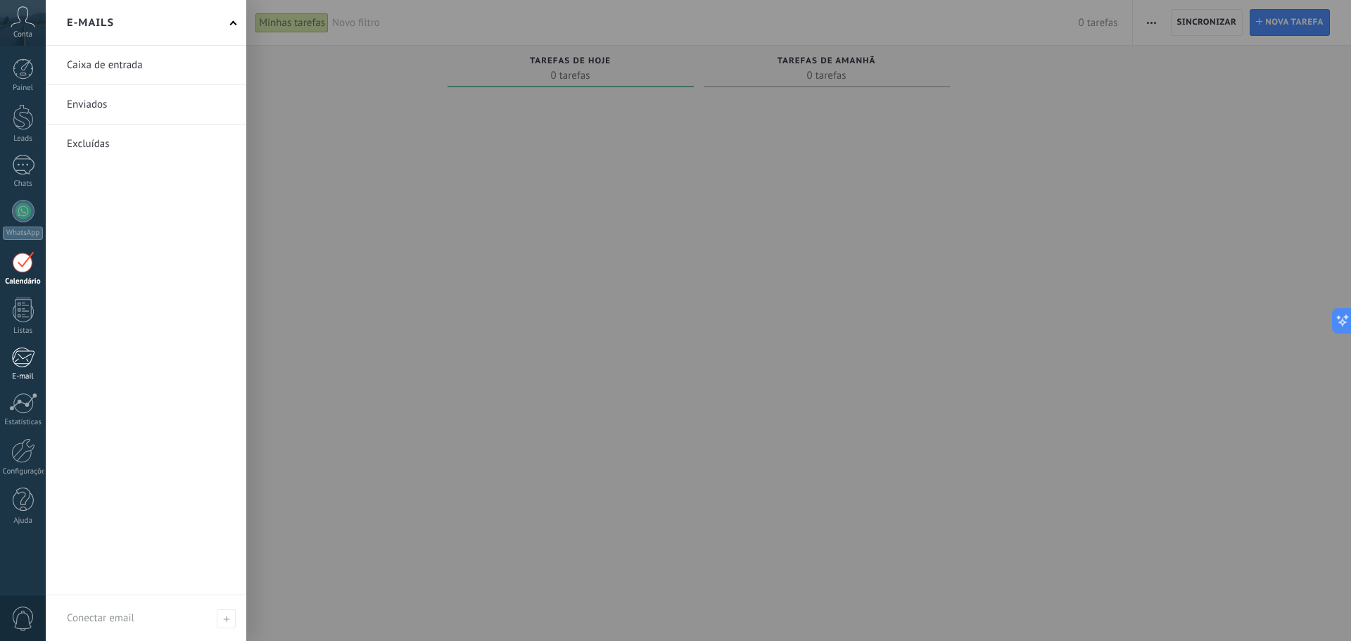
click at [15, 361] on div at bounding box center [22, 357] width 23 height 21
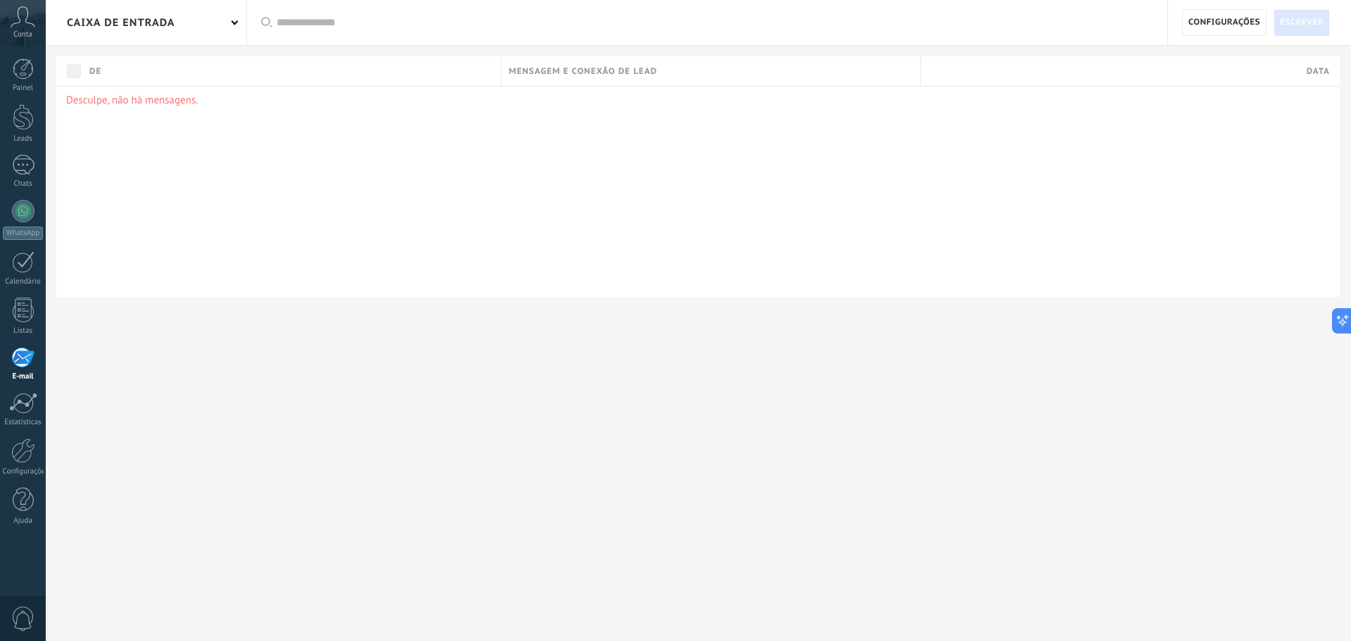
click at [594, 64] on div "Mensagem e conexão de lead" at bounding box center [711, 71] width 419 height 30
click at [241, 18] on div "Caixa de entrada" at bounding box center [146, 22] width 201 height 45
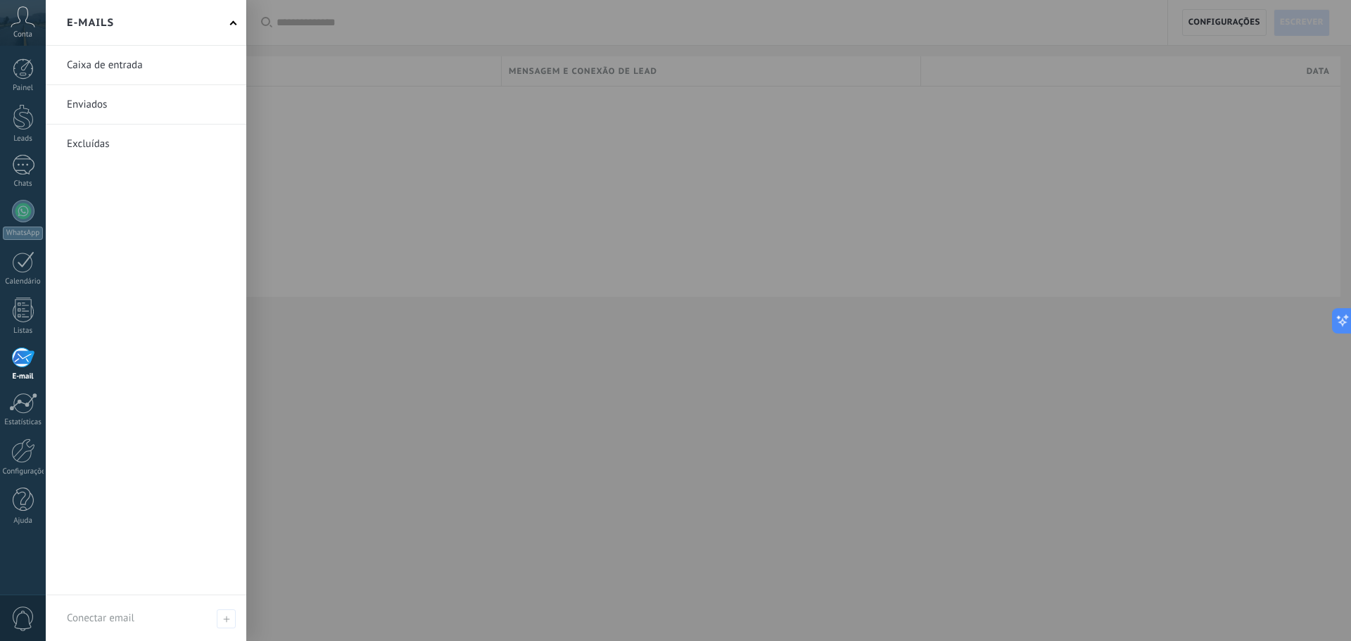
click at [236, 21] on div "E-mails" at bounding box center [146, 23] width 201 height 46
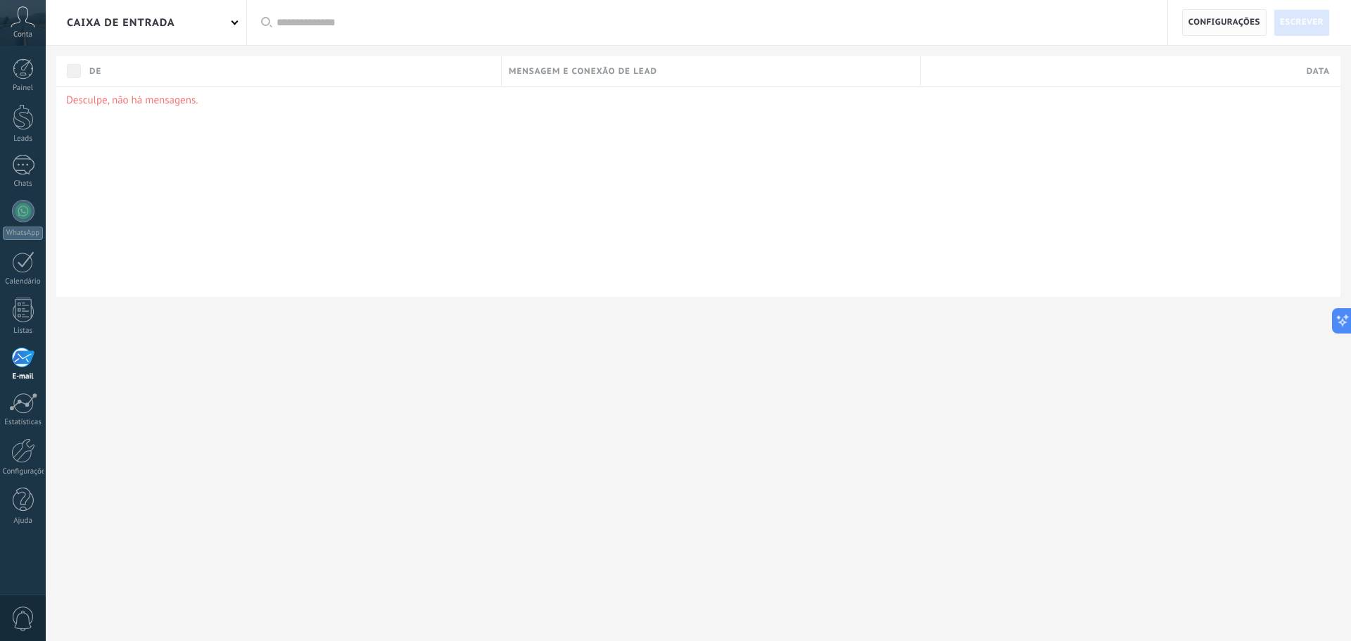
click at [1222, 20] on span "Configurações" at bounding box center [1225, 22] width 72 height 25
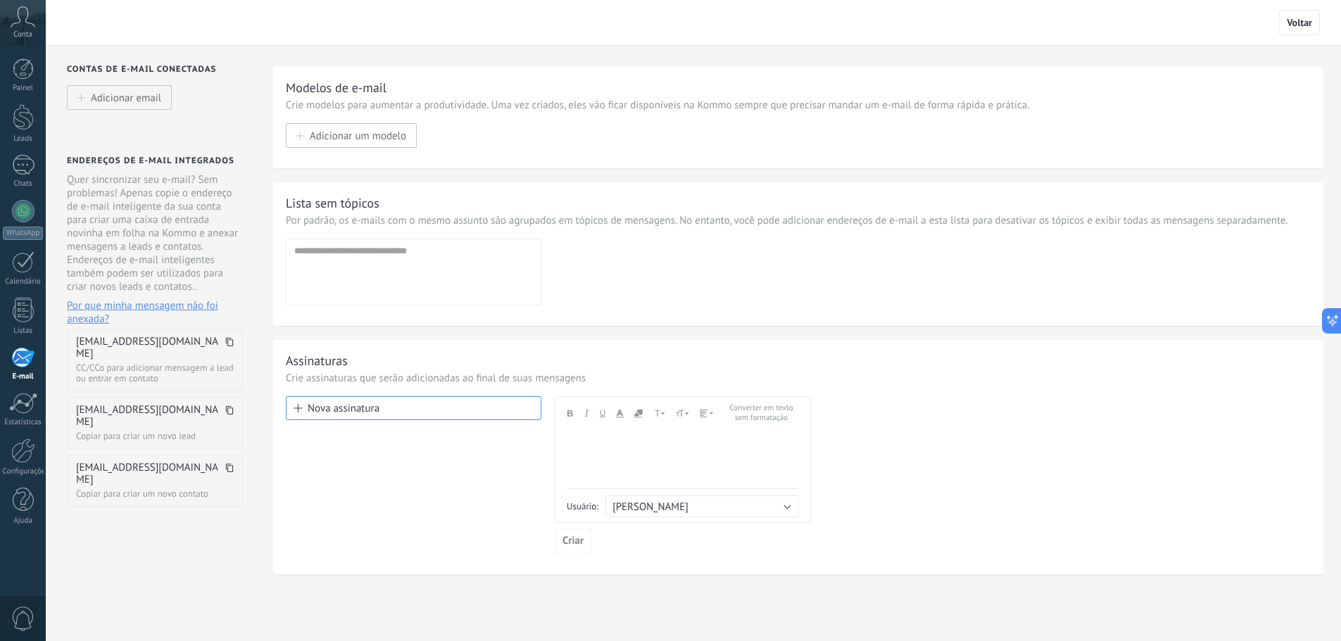
click at [615, 199] on div "Lista sem tópicos" at bounding box center [798, 203] width 1025 height 16
click at [139, 98] on span "Adicionar email" at bounding box center [126, 97] width 70 height 12
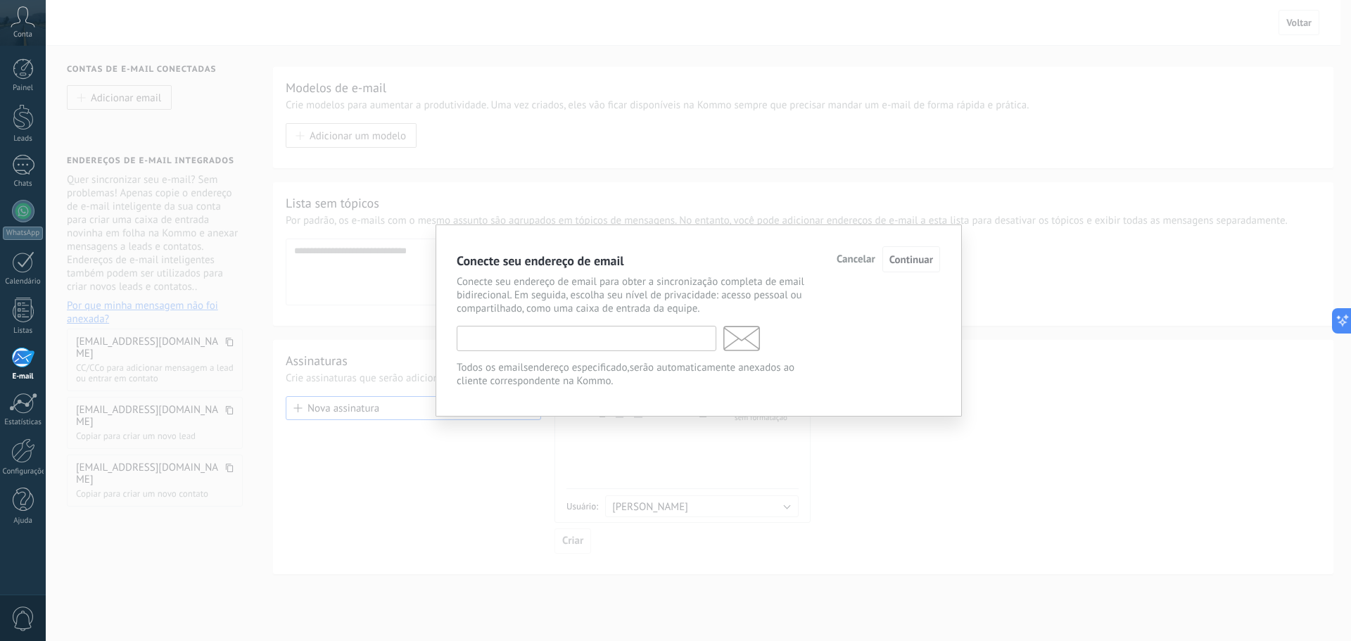
click at [635, 341] on input "text" at bounding box center [587, 338] width 260 height 25
type input "**********"
click at [774, 263] on span "Cancelar" at bounding box center [772, 260] width 39 height 10
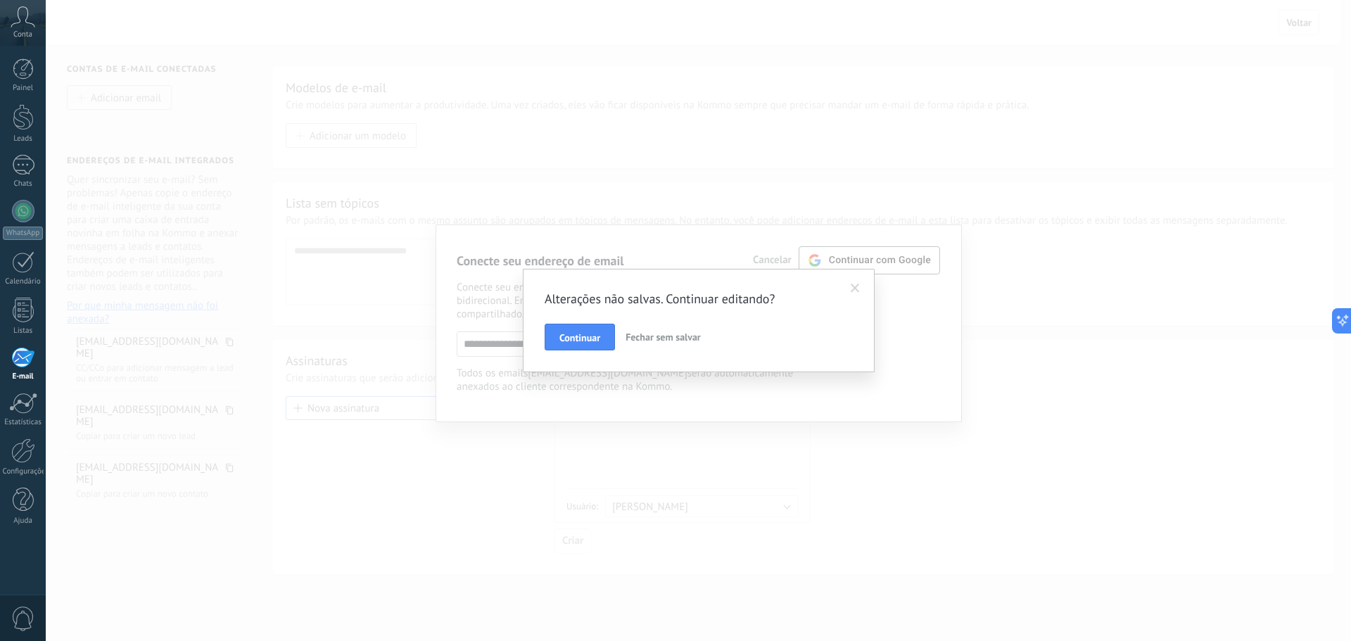
click at [857, 287] on span at bounding box center [855, 289] width 9 height 10
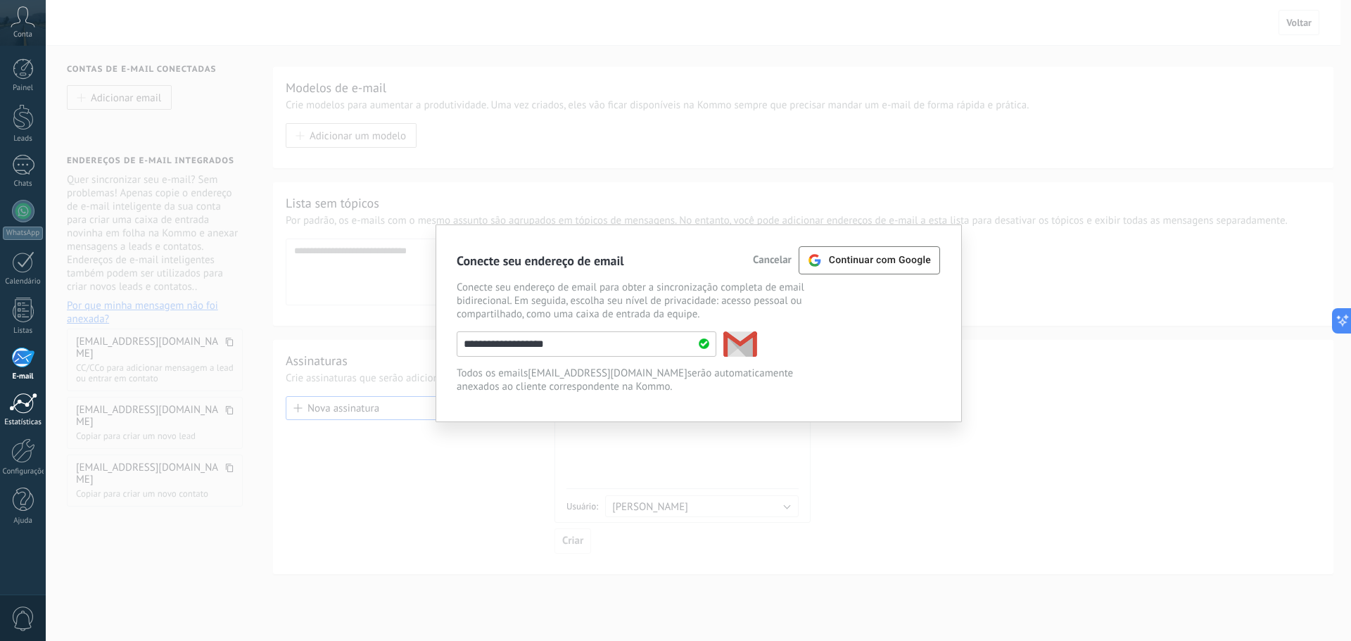
click at [32, 419] on div "Estatísticas" at bounding box center [23, 422] width 41 height 9
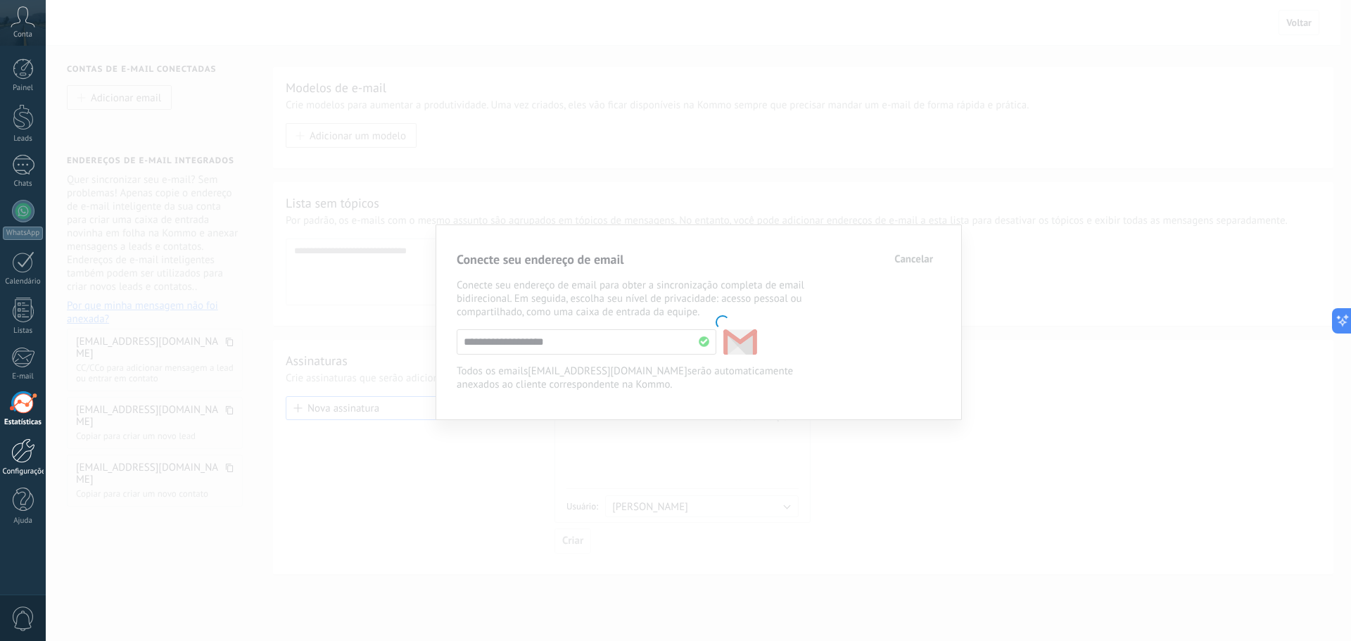
click at [16, 469] on div "Configurações" at bounding box center [23, 471] width 41 height 9
click at [18, 498] on div at bounding box center [23, 500] width 21 height 25
click at [33, 423] on div "Estatísticas" at bounding box center [23, 422] width 41 height 9
click at [29, 341] on div "Painel Leads Chats WhatsApp Clientes" at bounding box center [23, 298] width 46 height 481
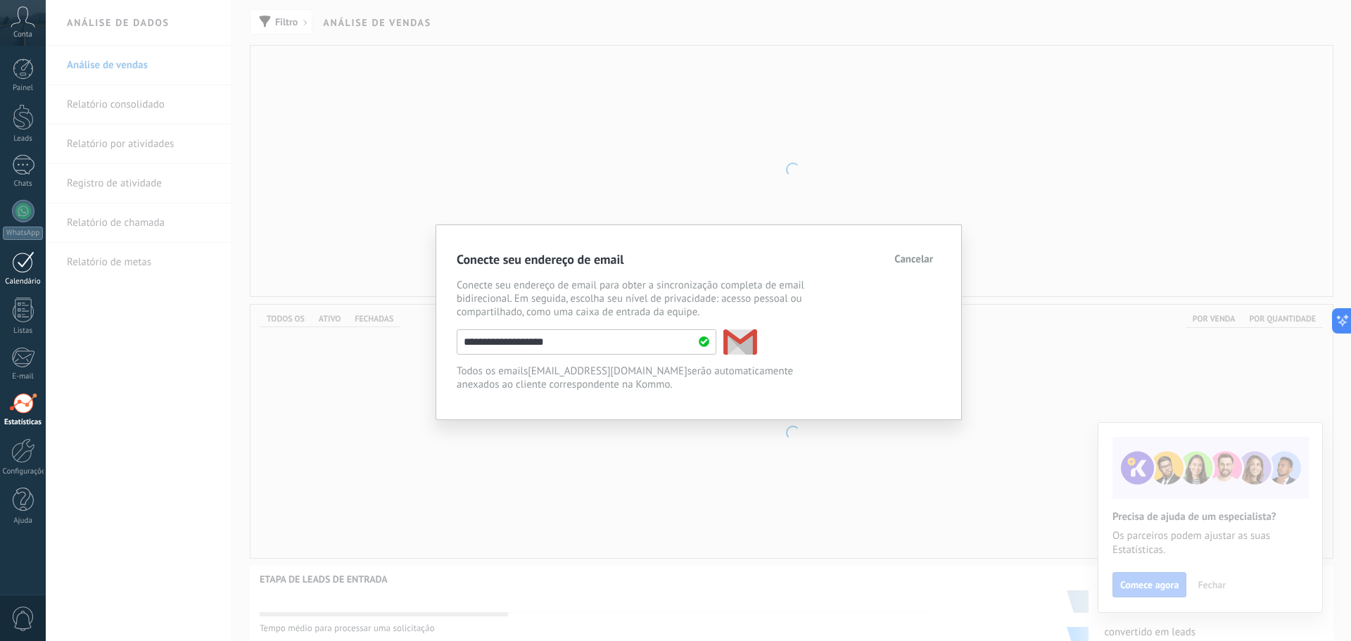
click at [25, 272] on link "Calendário" at bounding box center [23, 268] width 46 height 35
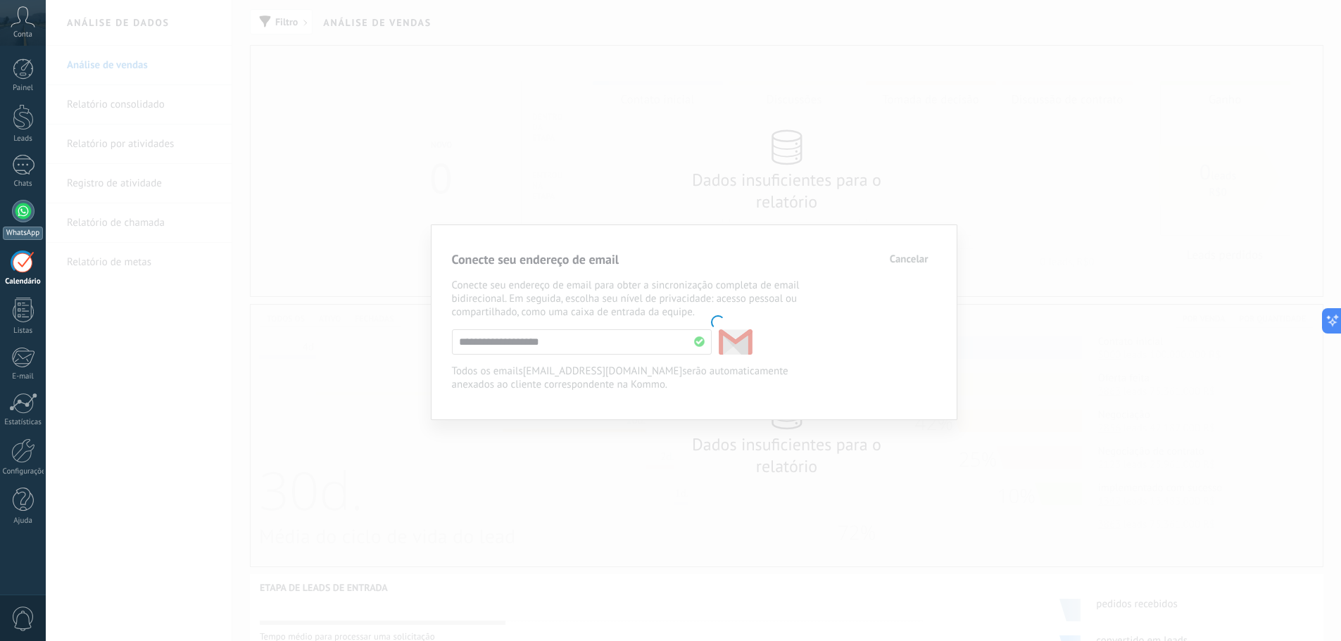
click at [24, 205] on div at bounding box center [23, 211] width 23 height 23
click at [24, 221] on div at bounding box center [23, 211] width 23 height 23
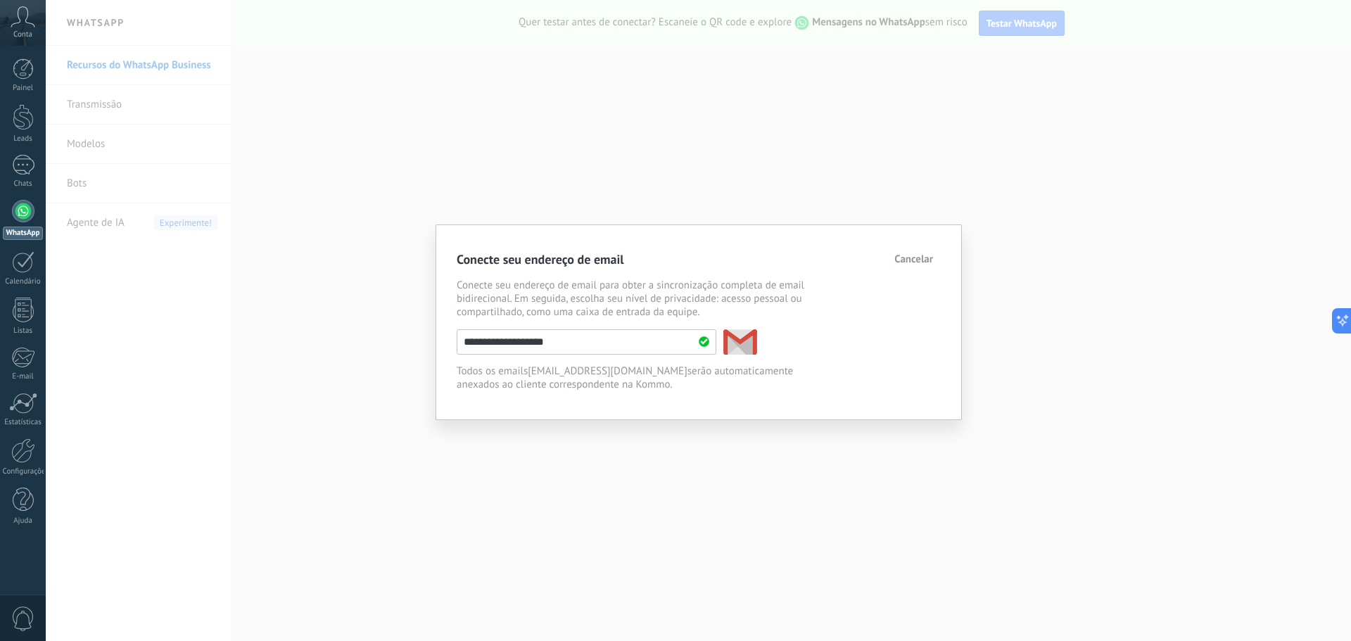
click at [918, 263] on span "Cancelar" at bounding box center [913, 260] width 39 height 10
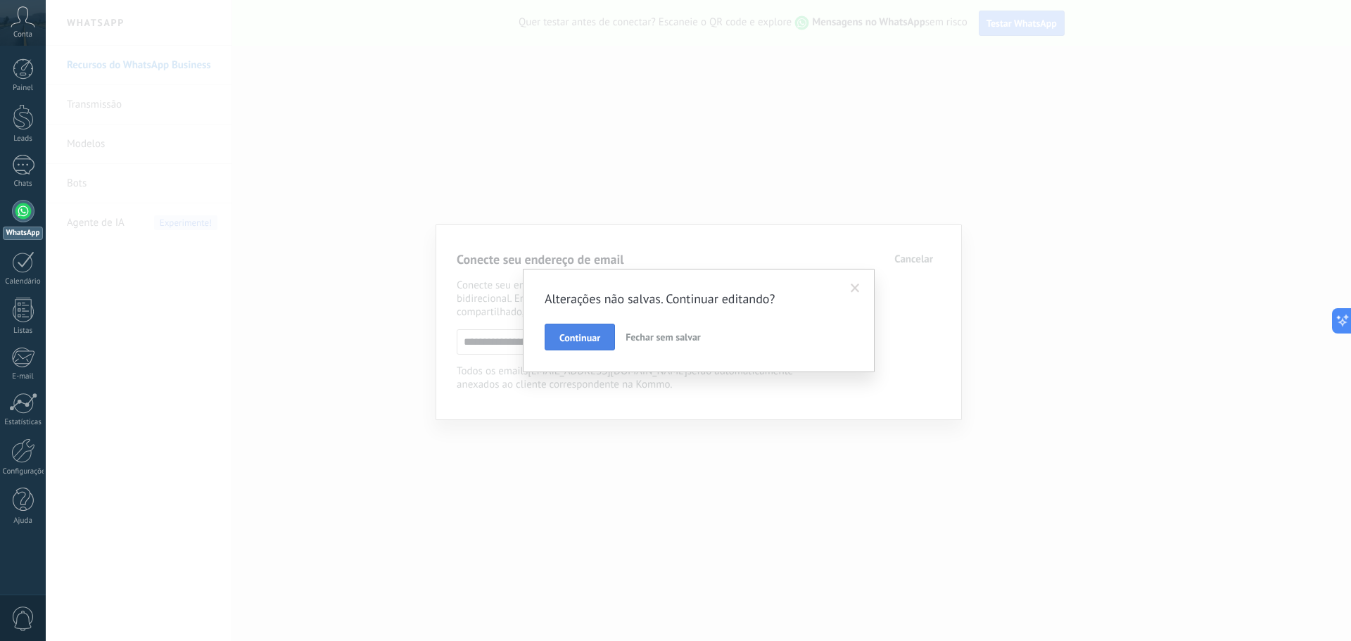
click at [573, 329] on button "Continuar" at bounding box center [580, 337] width 70 height 27
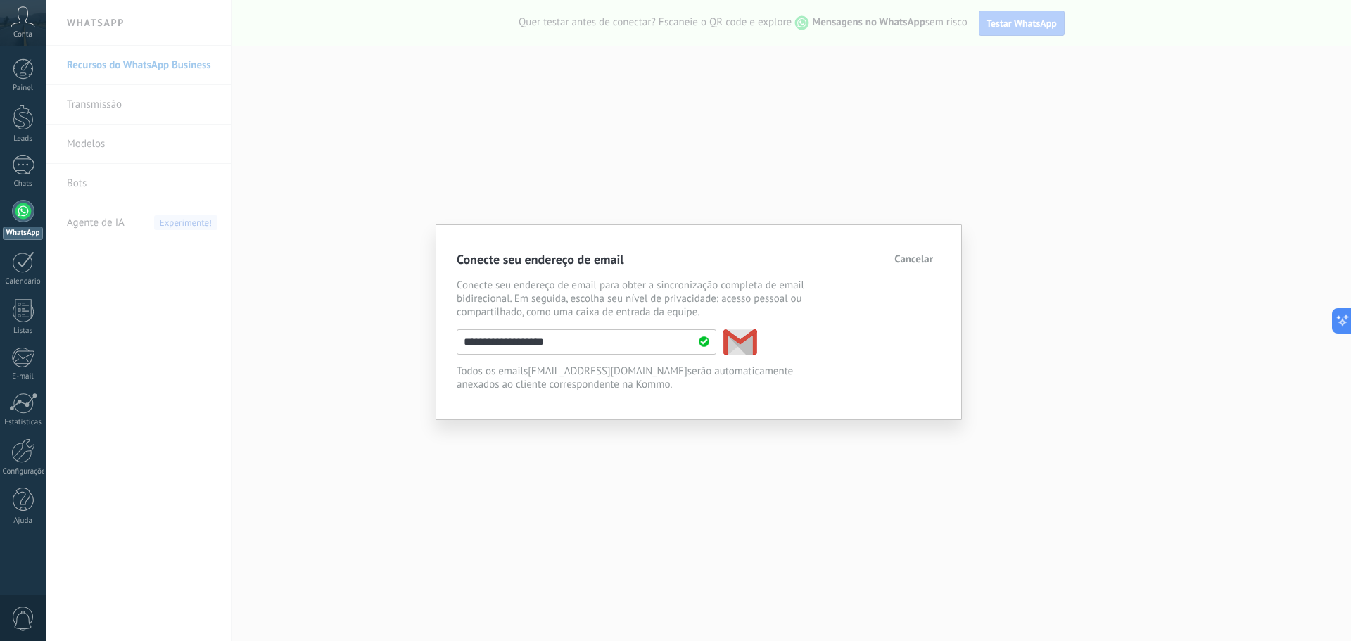
click at [911, 260] on span "Cancelar" at bounding box center [913, 260] width 39 height 10
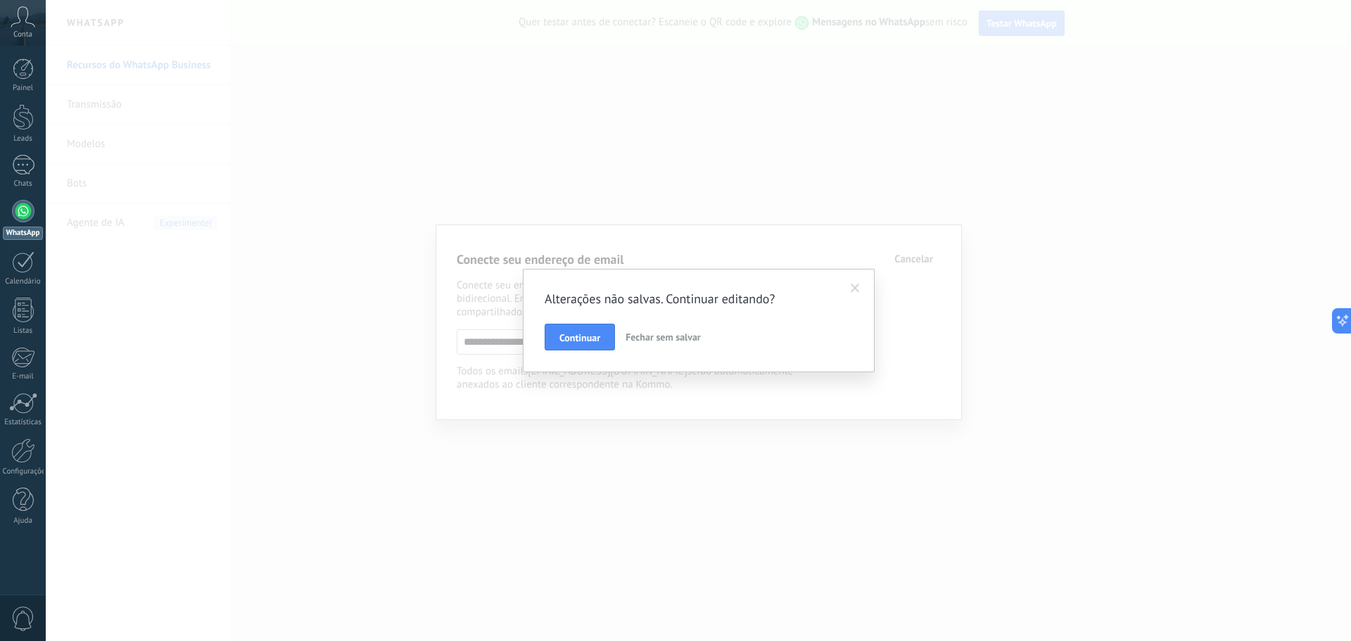
click at [656, 337] on span "Fechar sem salvar" at bounding box center [663, 337] width 75 height 13
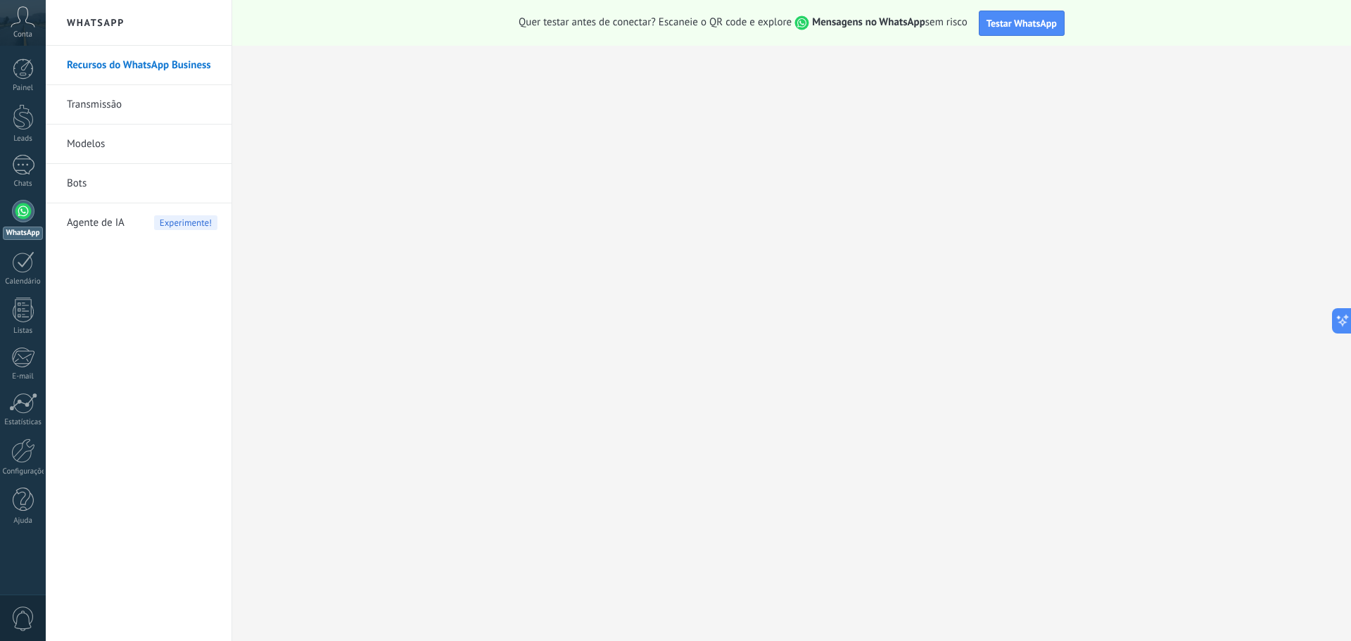
click at [22, 32] on span "Conta" at bounding box center [22, 34] width 19 height 9
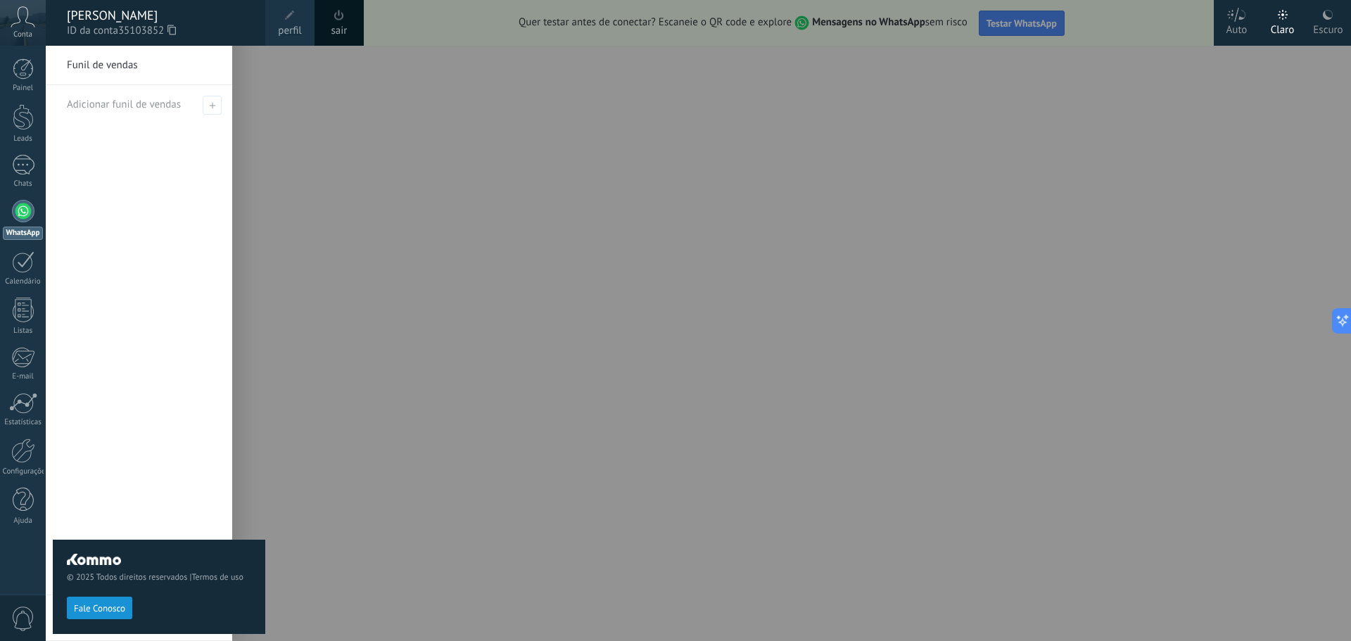
click at [151, 165] on div "© 2025 Todos direitos reservados | Termos de uso Fale Conosco" at bounding box center [159, 343] width 213 height 595
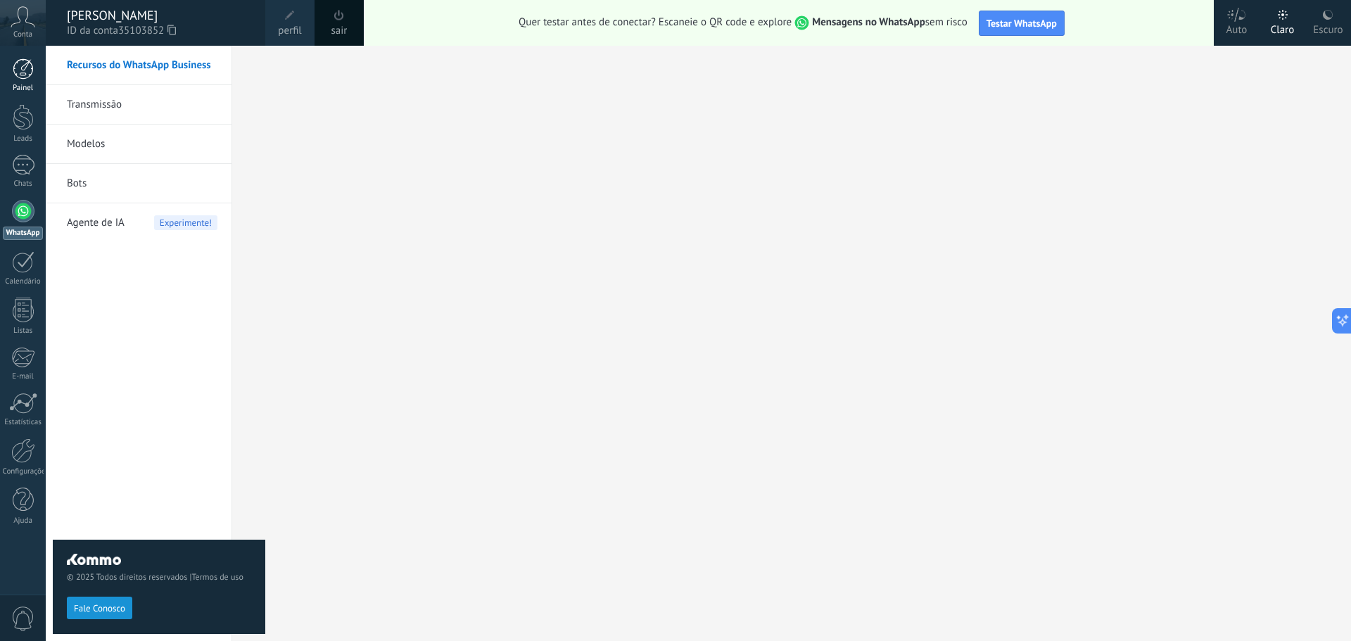
click at [25, 59] on div at bounding box center [23, 68] width 21 height 21
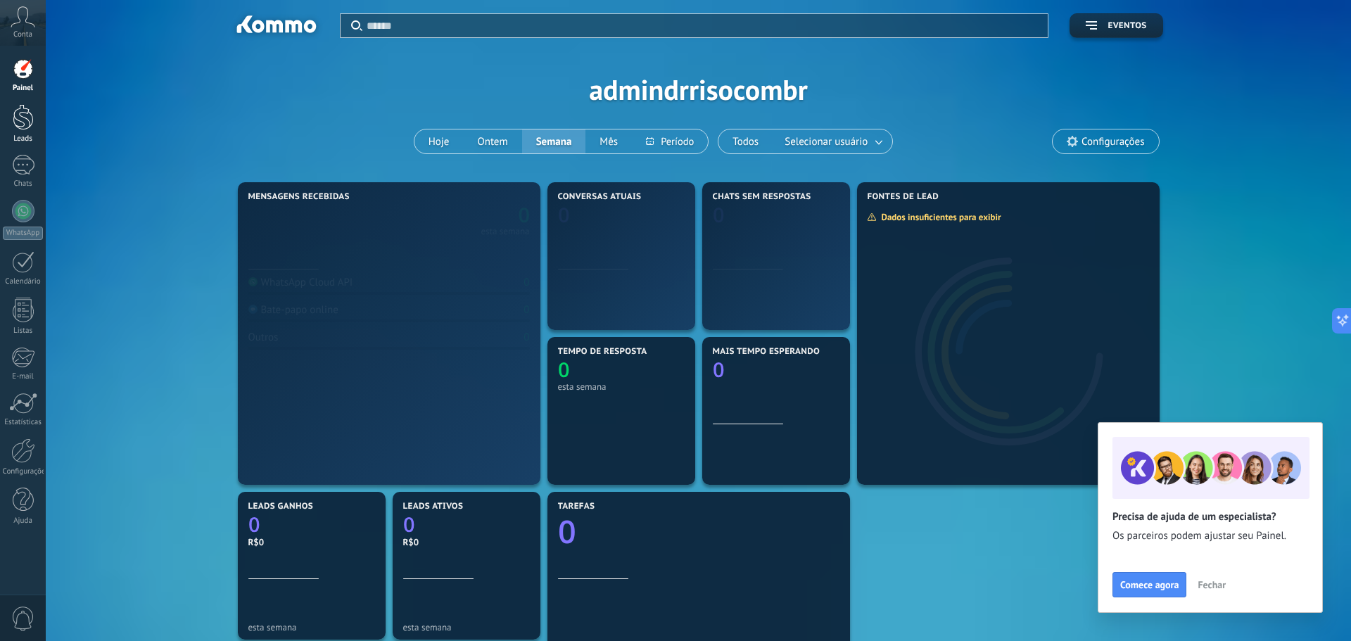
click at [23, 119] on div at bounding box center [23, 117] width 21 height 26
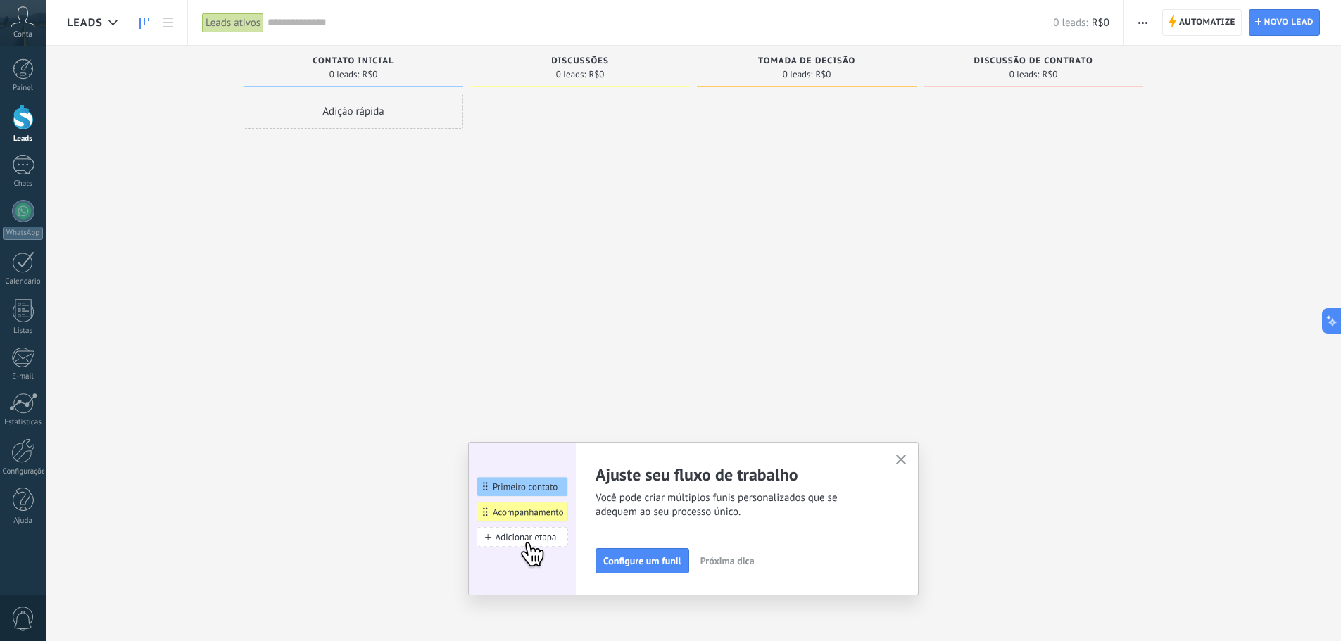
click at [1154, 13] on div "Automatize Nova transmissão Editar funil de vendas Editar layout de cartão Impo…" at bounding box center [1143, 22] width 24 height 27
click at [1146, 25] on span "button" at bounding box center [1142, 22] width 9 height 27
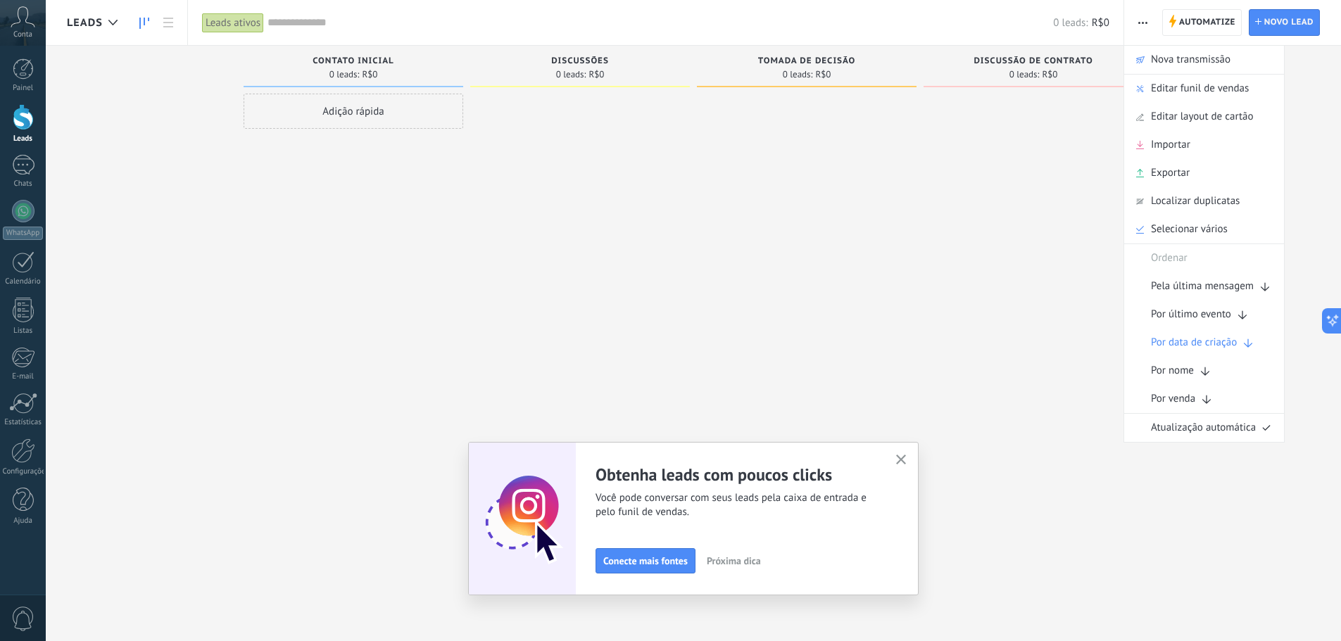
click at [910, 465] on button "button" at bounding box center [901, 460] width 18 height 19
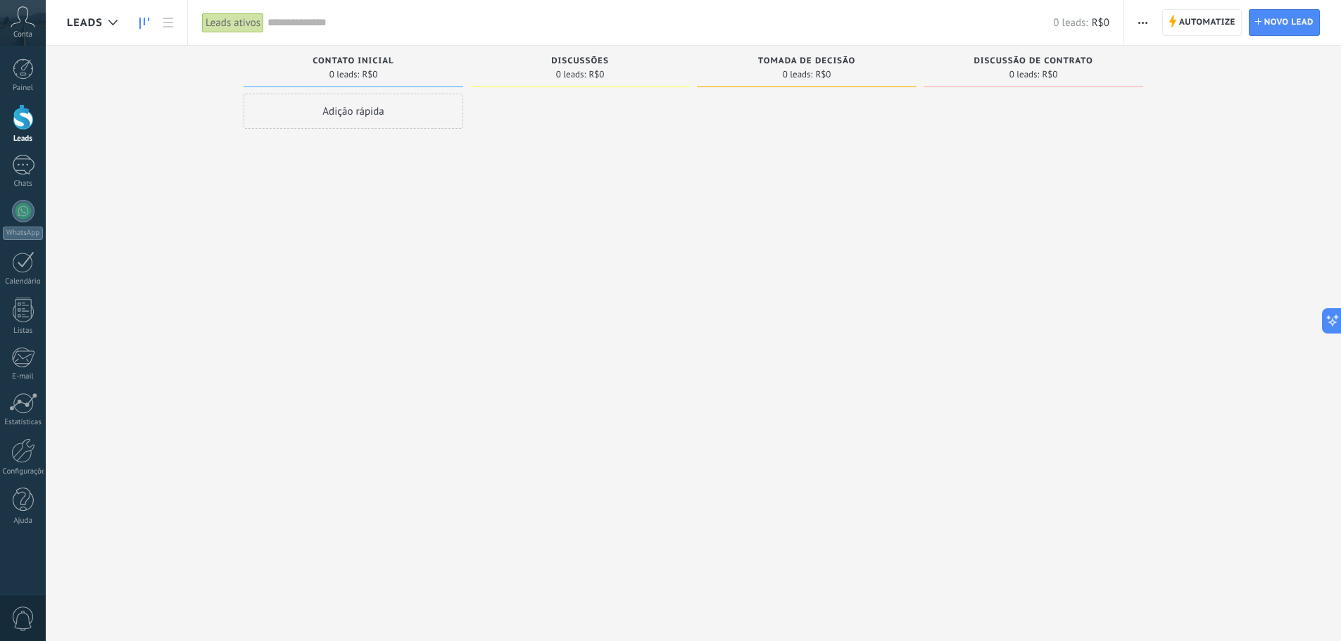
click at [466, 205] on div "Contato inicial 0 leads: R$0 Adição rápida" at bounding box center [357, 298] width 227 height 505
click at [997, 321] on div at bounding box center [1033, 322] width 220 height 457
